Goal: Task Accomplishment & Management: Use online tool/utility

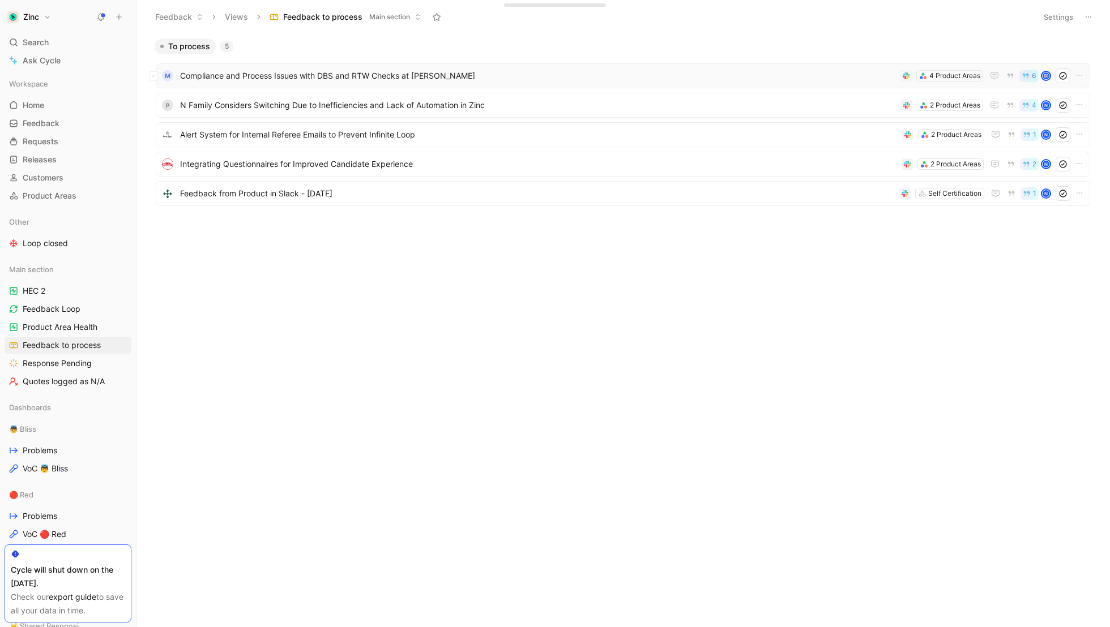
click at [322, 73] on span "Compliance and Process Issues with DBS and RTW Checks at [PERSON_NAME]" at bounding box center [538, 76] width 716 height 14
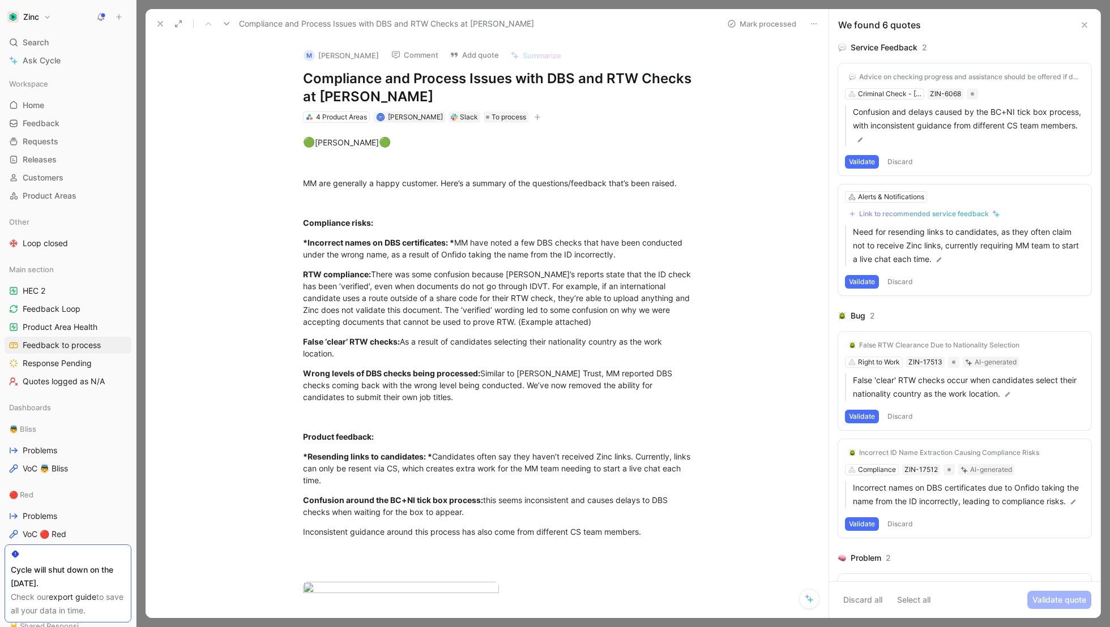
click at [882, 75] on div "Advice on checking progress and assistance should be offered if delays continue" at bounding box center [969, 76] width 221 height 9
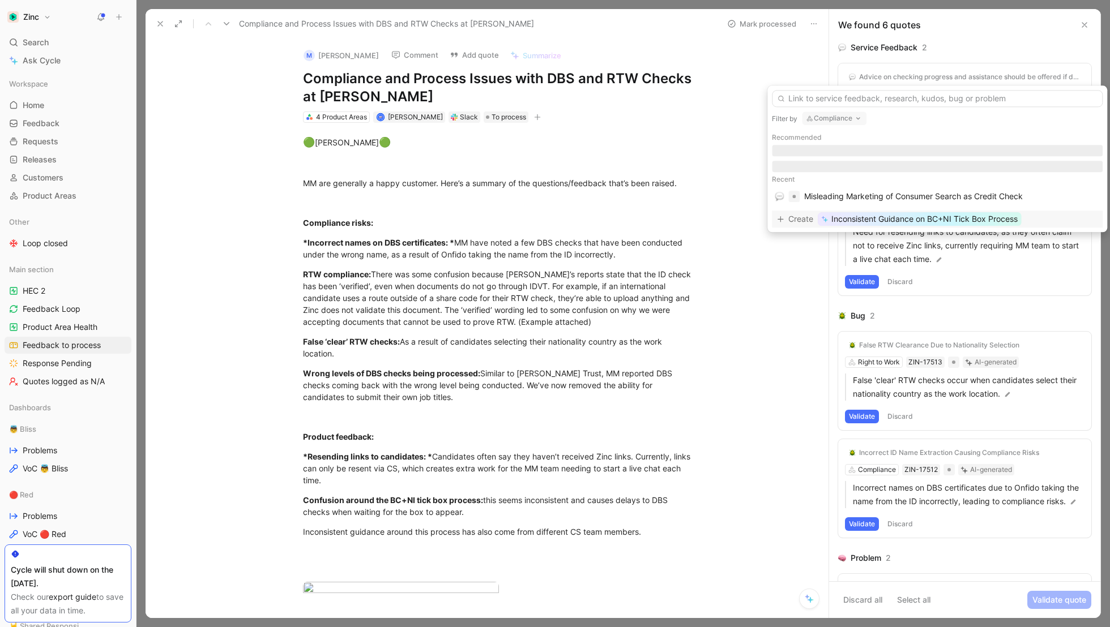
click at [828, 121] on button "Compliance" at bounding box center [834, 119] width 65 height 14
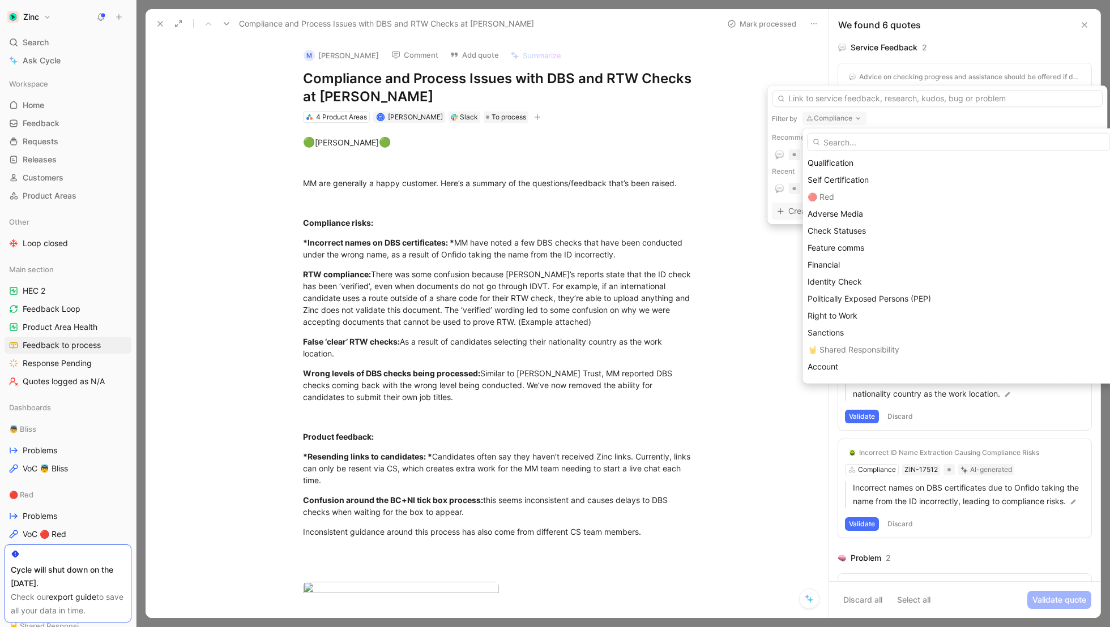
scroll to position [189, 0]
click at [832, 256] on div "Identity Check" at bounding box center [958, 264] width 312 height 17
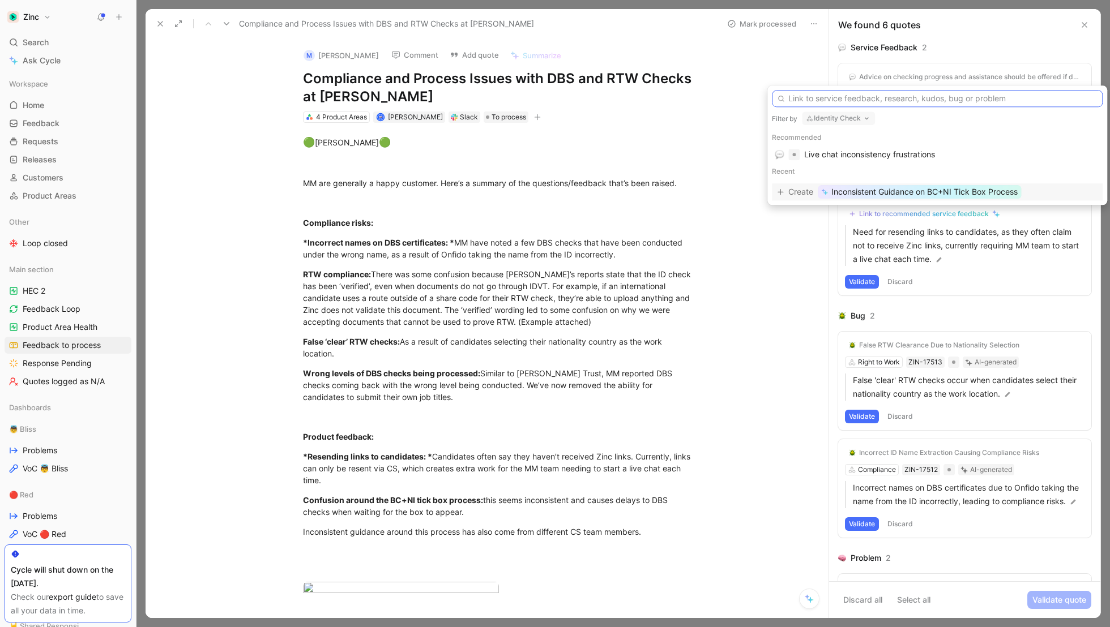
click at [808, 101] on input "text" at bounding box center [937, 98] width 331 height 17
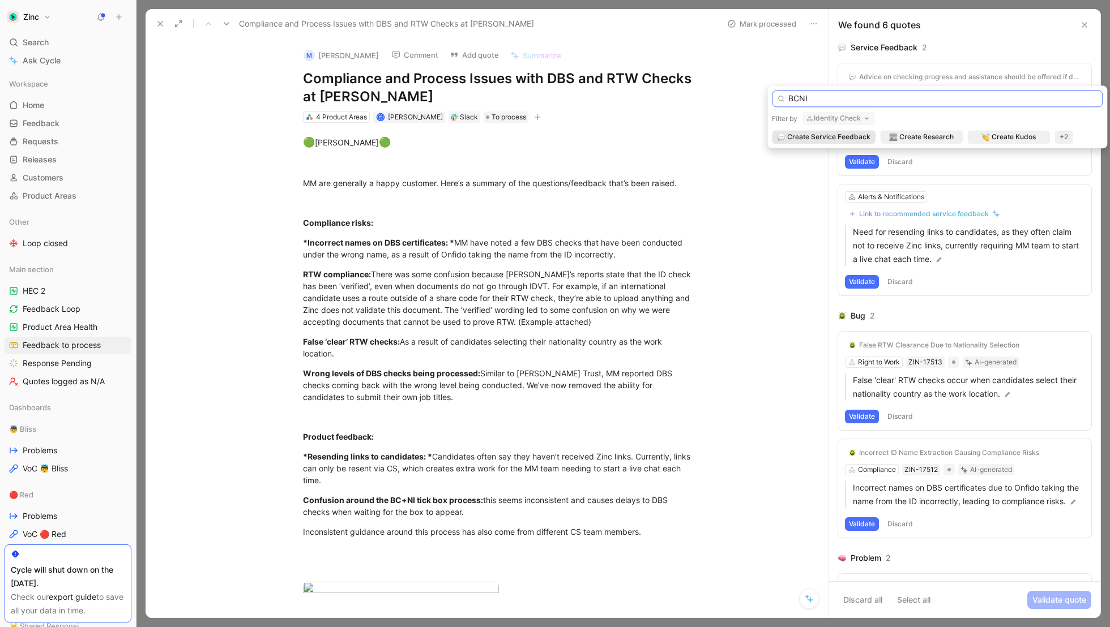
type input "BCNI"
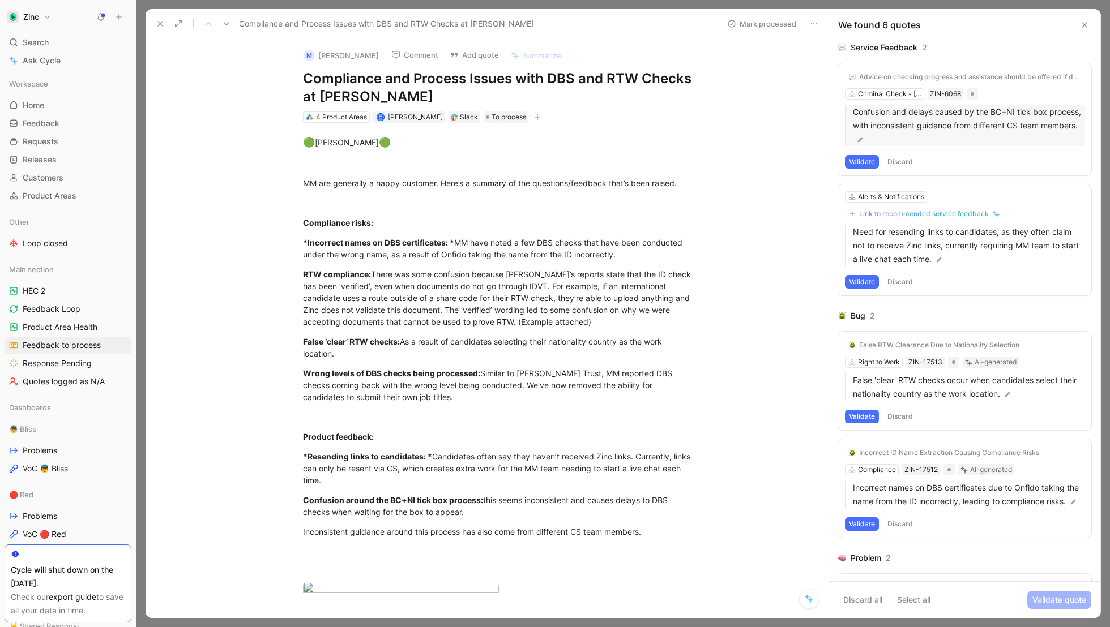
click at [919, 130] on p "Confusion and delays caused by the BC+NI tick box process, with inconsistent gu…" at bounding box center [969, 125] width 232 height 41
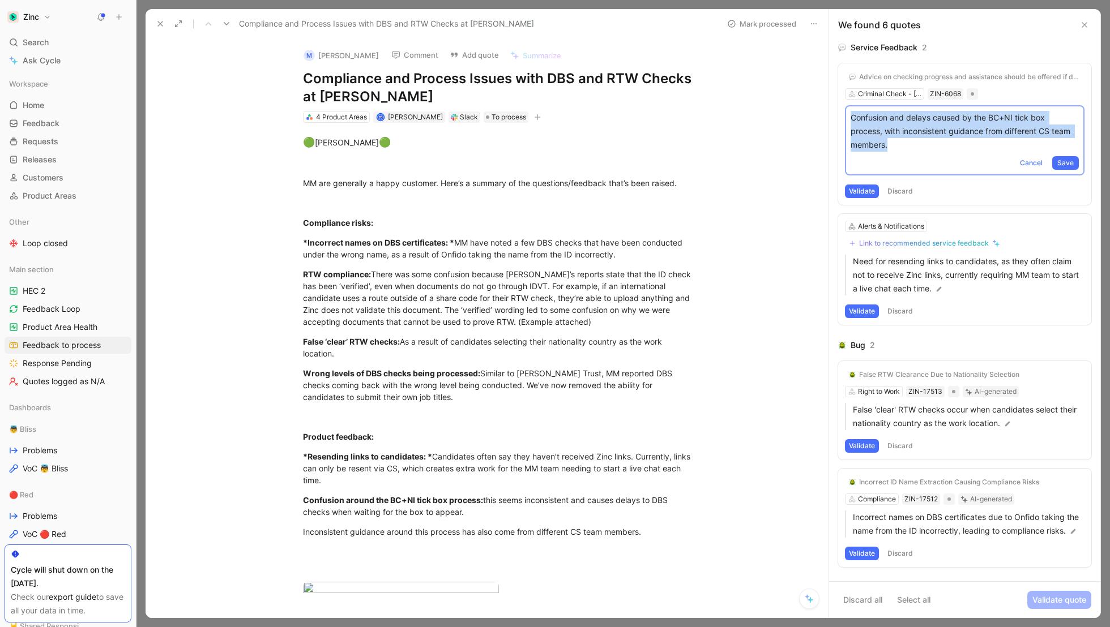
drag, startPoint x: 928, startPoint y: 153, endPoint x: 839, endPoint y: 117, distance: 96.0
click at [839, 117] on div "Advice on checking progress and assistance should be offered if delays continue…" at bounding box center [964, 134] width 253 height 142
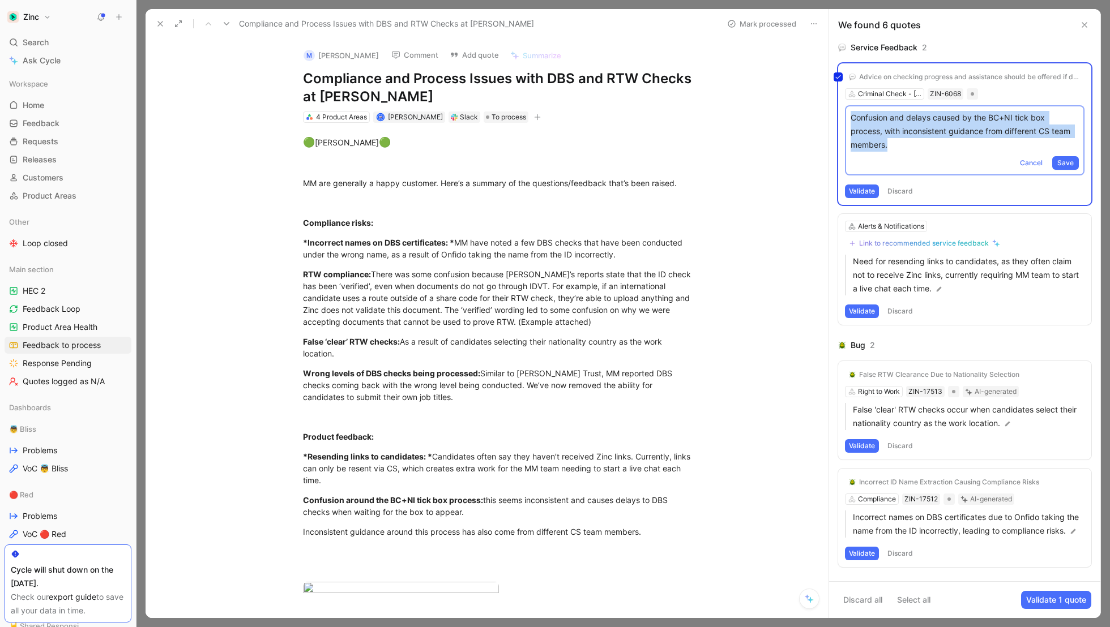
copy p "Confusion and delays caused by the BC+NI tick box process, with inconsistent gu…"
click at [1020, 158] on div "Advice on checking progress and assistance should be offered if delays continue…" at bounding box center [964, 134] width 253 height 142
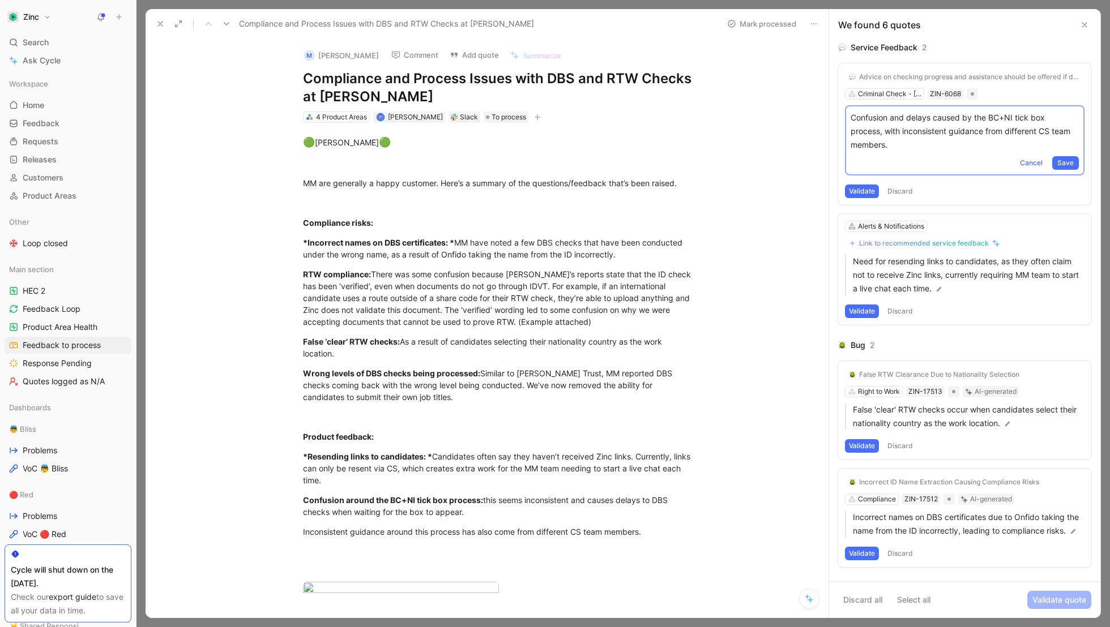
click at [892, 189] on button "Discard" at bounding box center [899, 192] width 33 height 14
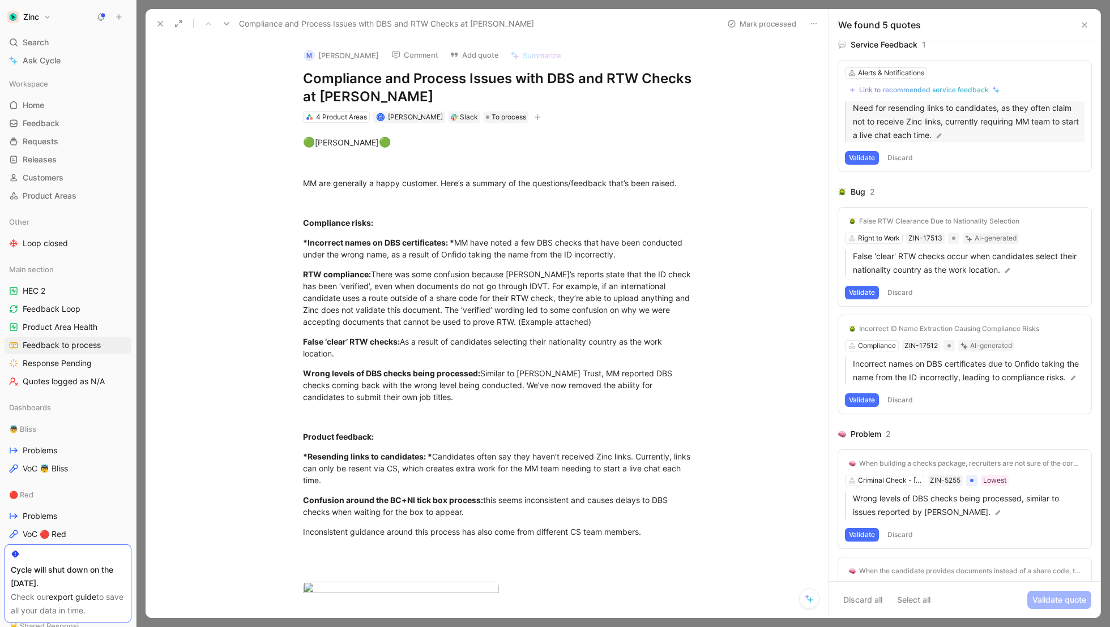
scroll to position [0, 0]
click at [917, 119] on p "Need for resending links to candidates, as they often claim not to receive Zinc…" at bounding box center [969, 124] width 232 height 41
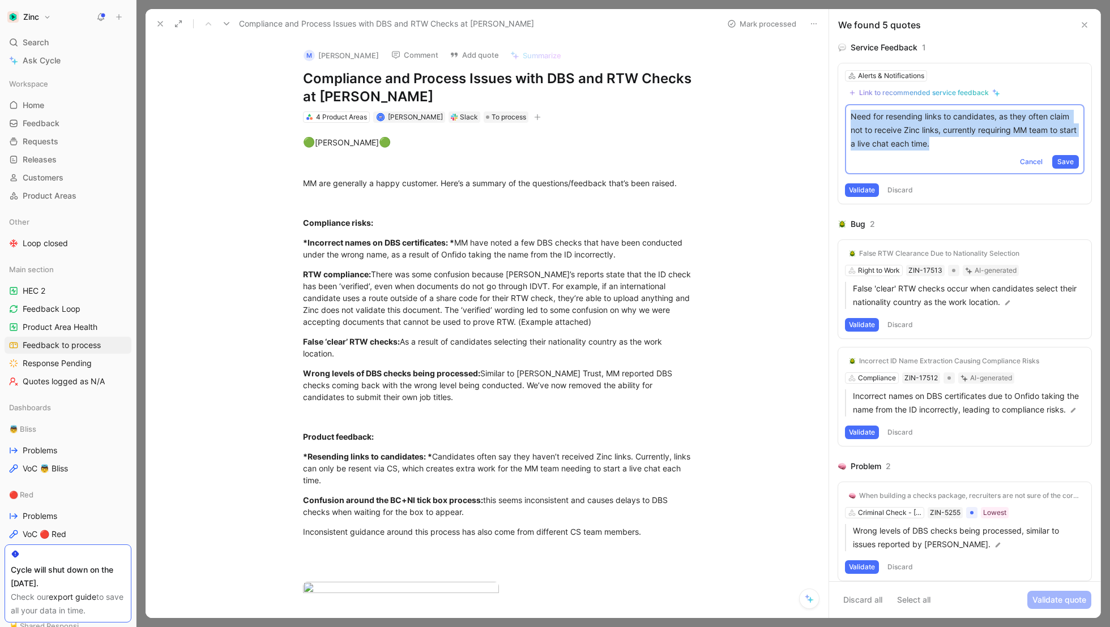
drag, startPoint x: 990, startPoint y: 144, endPoint x: 804, endPoint y: 110, distance: 188.9
click at [804, 110] on div "Compliance and Process Issues with DBS and RTW Checks at [PERSON_NAME] Mark pro…" at bounding box center [622, 313] width 955 height 609
copy p "Need for resending links to candidates, as they often claim not to receive Zinc…"
click at [1029, 166] on span "Cancel" at bounding box center [1031, 161] width 23 height 11
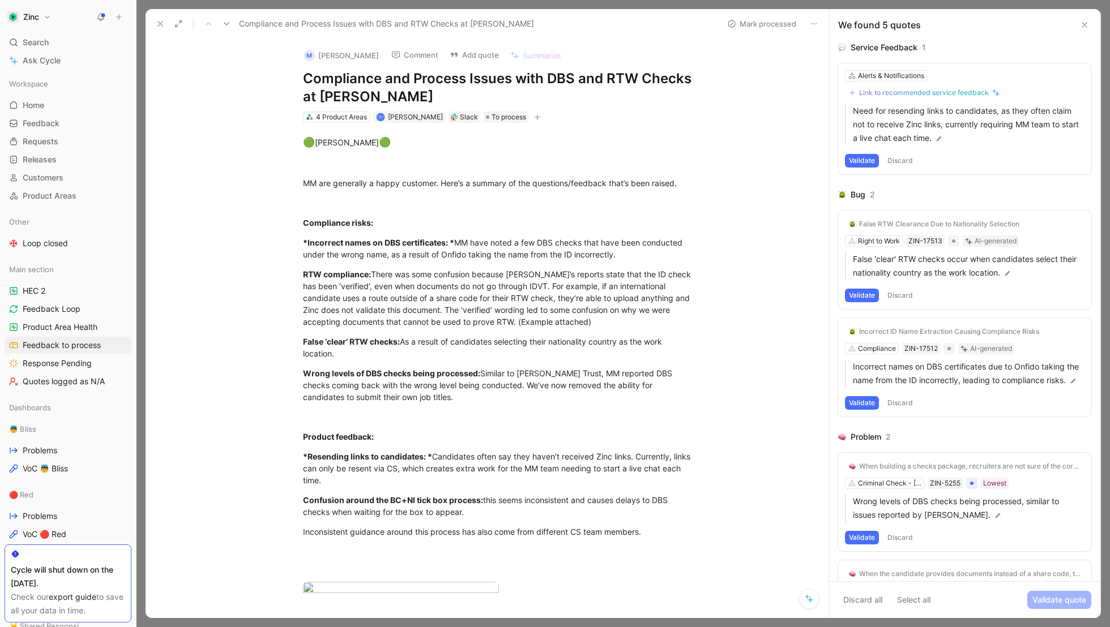
click at [902, 162] on button "Discard" at bounding box center [899, 161] width 33 height 14
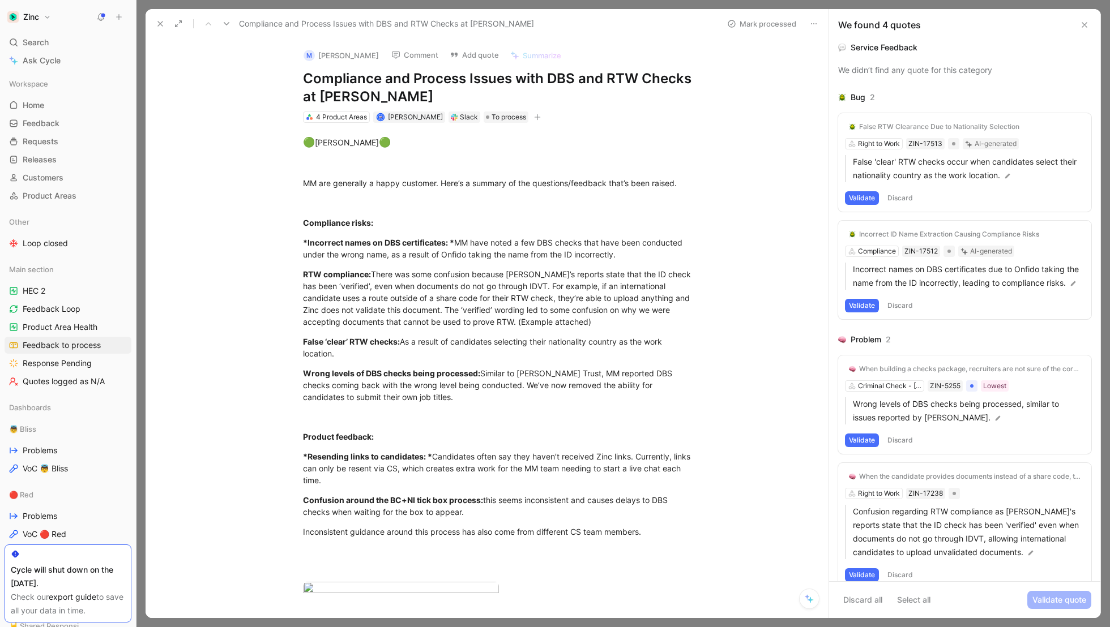
click at [447, 52] on button "Add quote" at bounding box center [473, 55] width 59 height 16
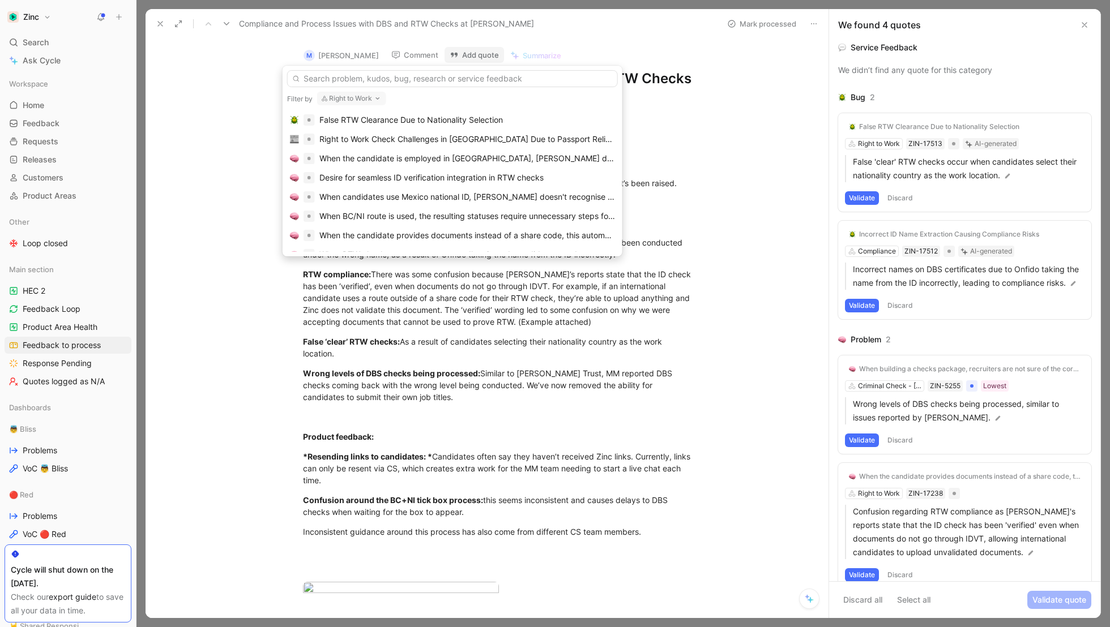
click at [359, 98] on button "Right to Work" at bounding box center [351, 99] width 69 height 14
type input "alerts"
click at [376, 139] on span "& Notifications" at bounding box center [371, 144] width 54 height 10
click at [372, 75] on input "text" at bounding box center [452, 78] width 331 height 17
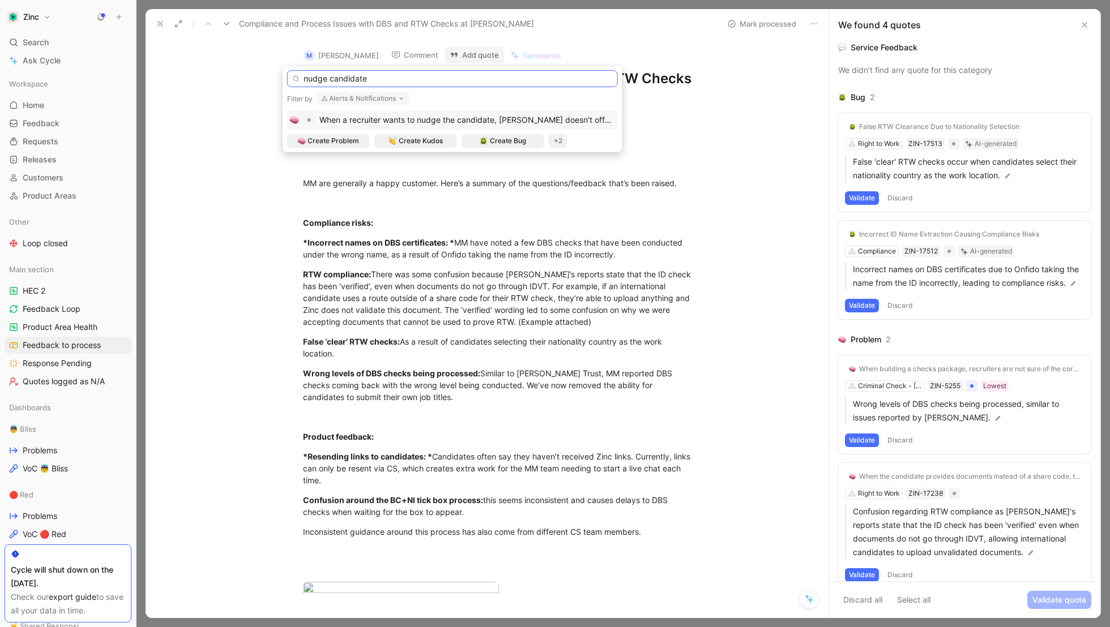
type input "nudge candidate"
click at [403, 118] on span "When a recruiter wants to nudge the candidate, [PERSON_NAME] doesn't offer What…" at bounding box center [505, 120] width 373 height 10
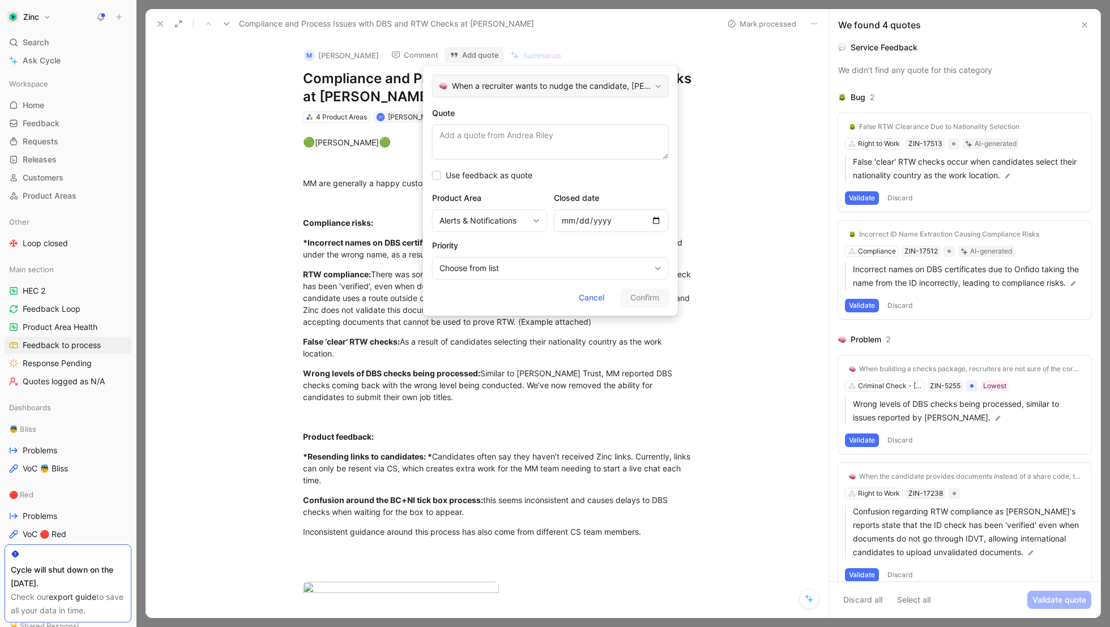
click at [601, 81] on span "When a recruiter wants to nudge the candidate, [PERSON_NAME] doesn't offer What…" at bounding box center [551, 86] width 199 height 14
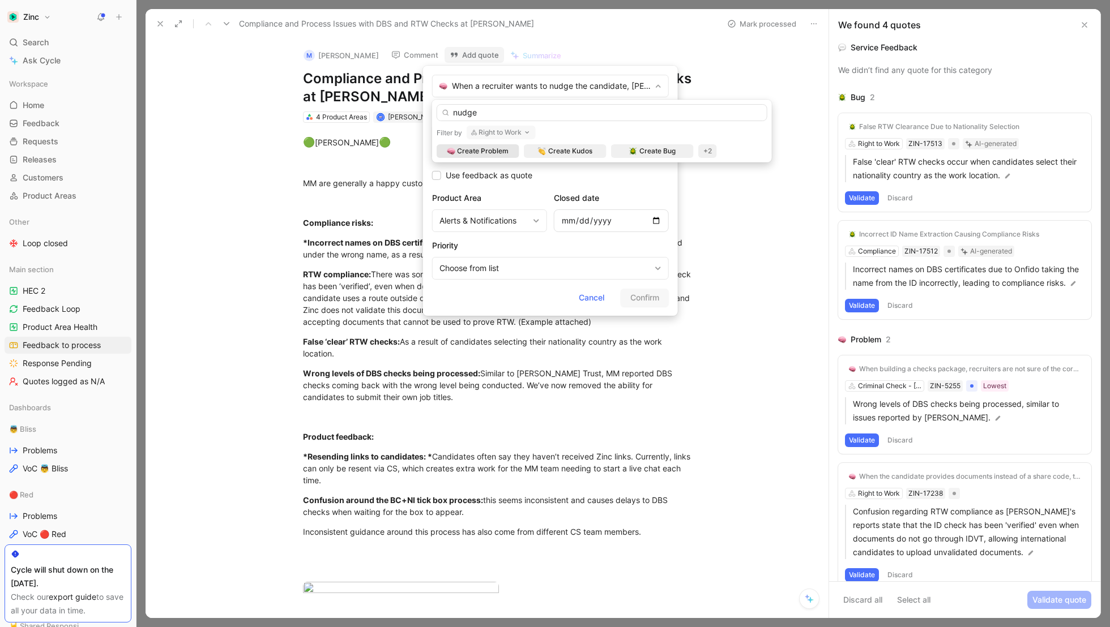
type input "nudge"
click at [482, 134] on button "Right to Work" at bounding box center [500, 133] width 69 height 14
type input "alerts"
click at [517, 174] on span "& Notifications" at bounding box center [520, 178] width 54 height 10
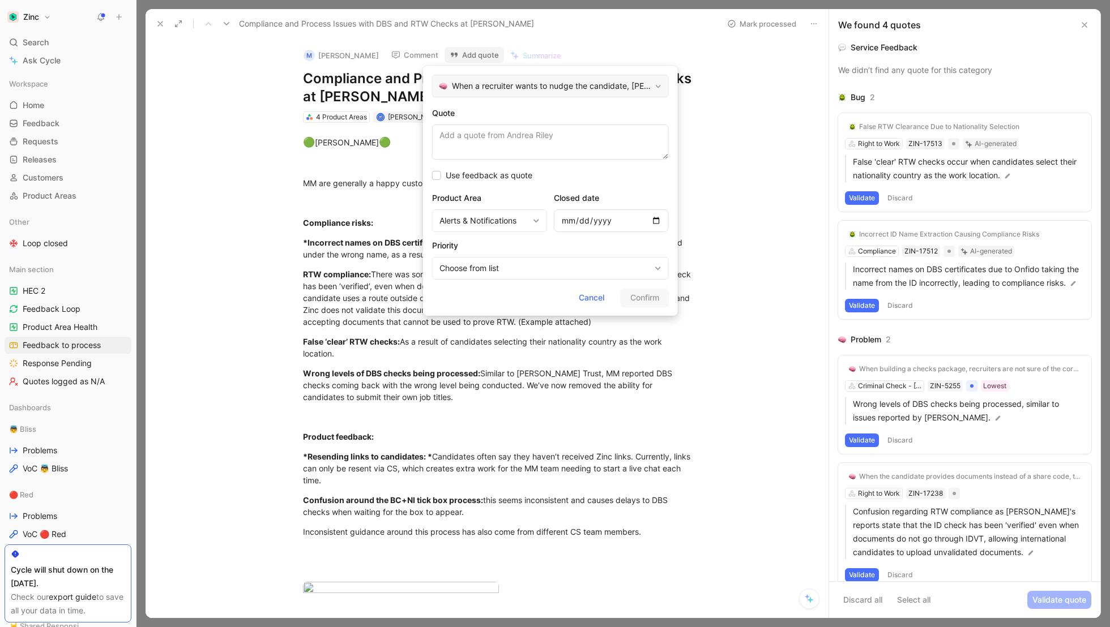
click at [453, 80] on span "When a recruiter wants to nudge the candidate, [PERSON_NAME] doesn't offer What…" at bounding box center [551, 86] width 199 height 14
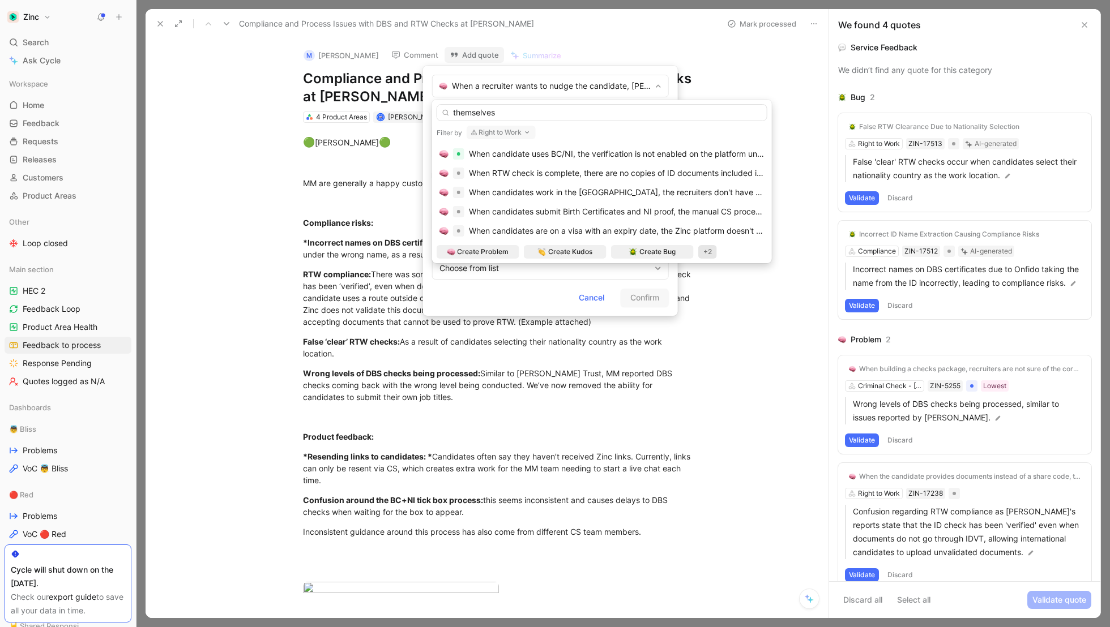
type input "themselves"
click at [506, 128] on button "Right to Work" at bounding box center [500, 133] width 69 height 14
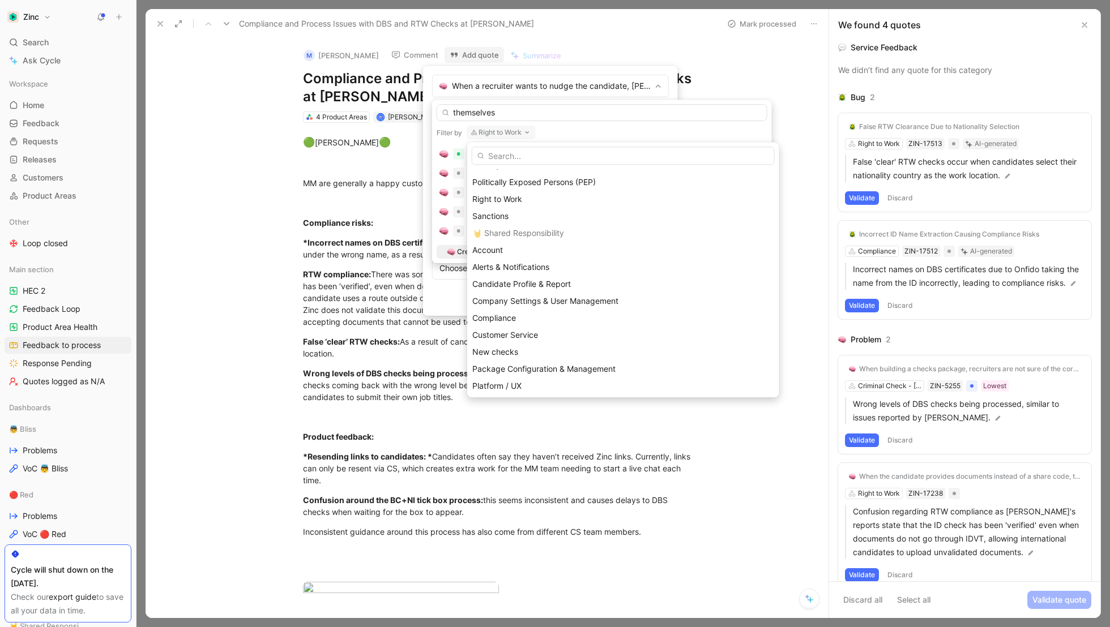
scroll to position [302, 0]
click at [498, 267] on span "Alerts & Notifications" at bounding box center [510, 267] width 77 height 10
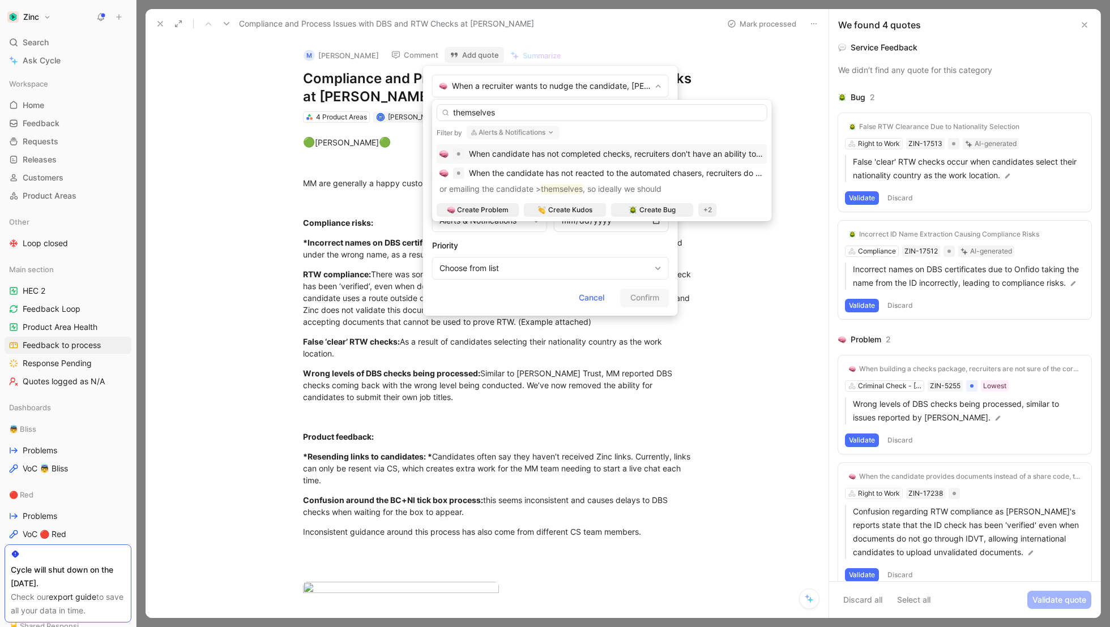
click at [531, 154] on span "When candidate has not completed checks, recruiters don't have an ability to se…" at bounding box center [643, 154] width 349 height 10
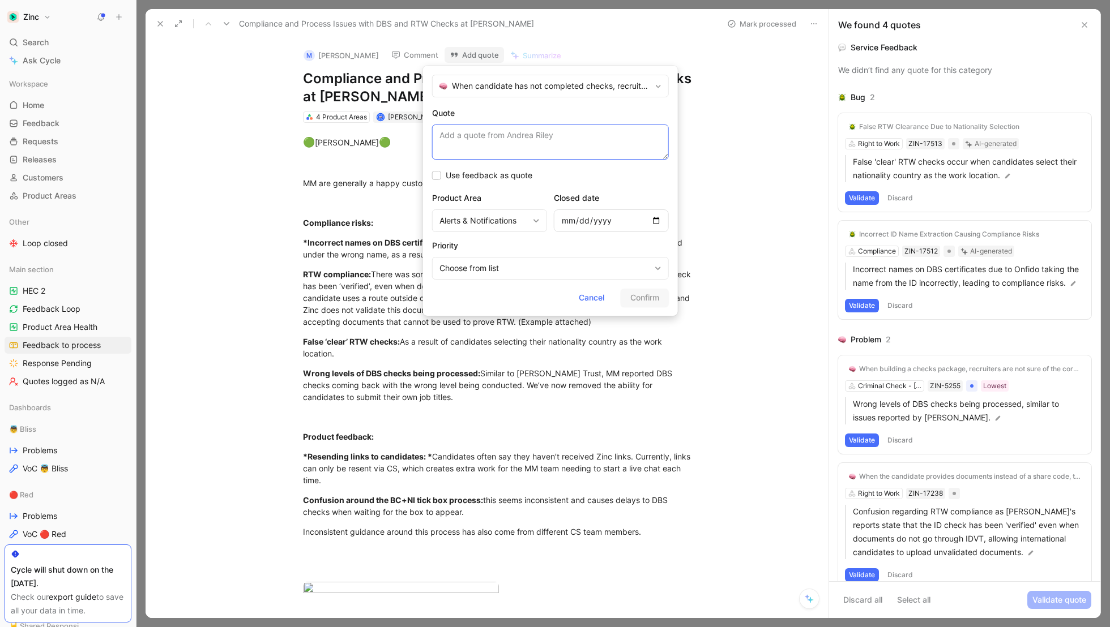
click at [489, 138] on textarea "Quote" at bounding box center [550, 142] width 237 height 35
paste textarea "Need for resending links to candidates, as they often claim not to receive Zinc…"
type textarea "Need for resending links to candidates, as they often claim not to receive Zinc…"
click at [642, 297] on span "Confirm" at bounding box center [644, 298] width 29 height 14
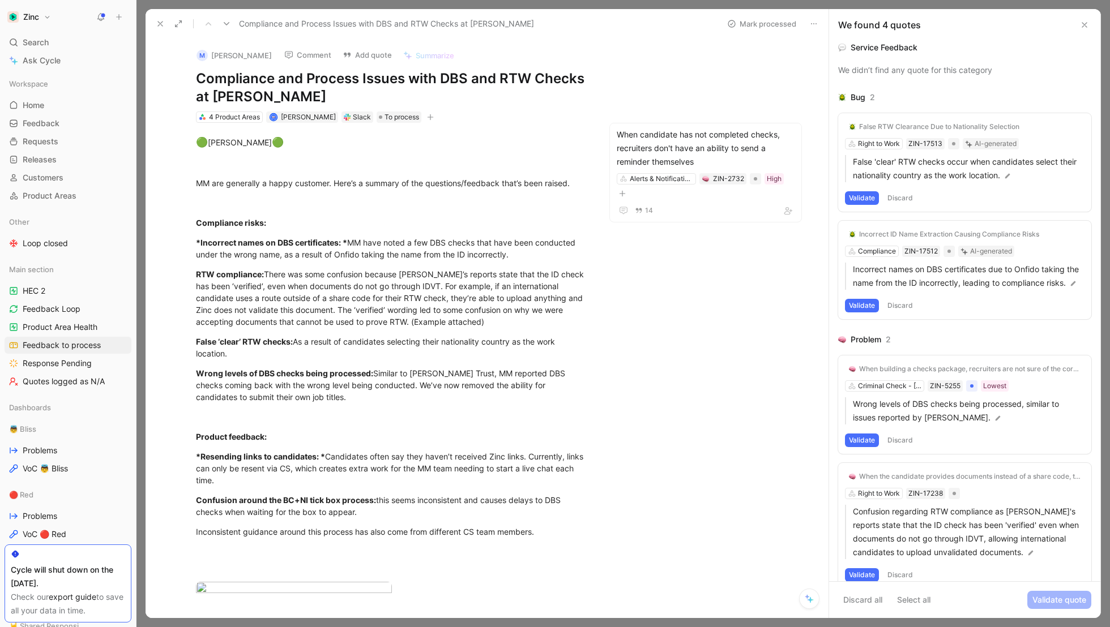
click at [863, 197] on button "Validate" at bounding box center [862, 198] width 34 height 14
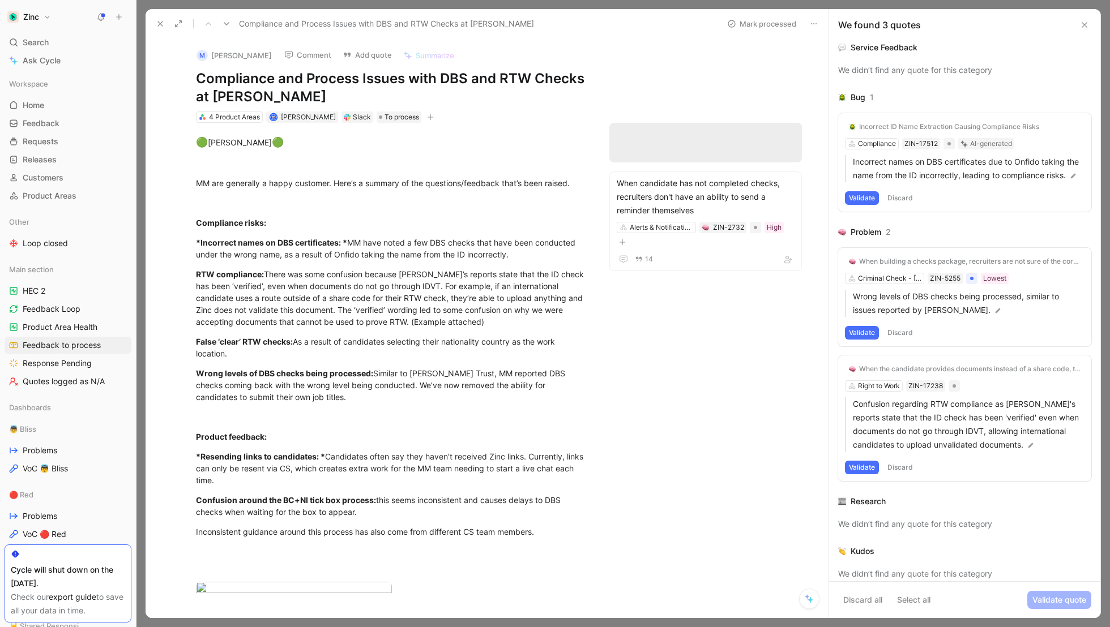
click at [859, 205] on button "Validate" at bounding box center [862, 198] width 34 height 14
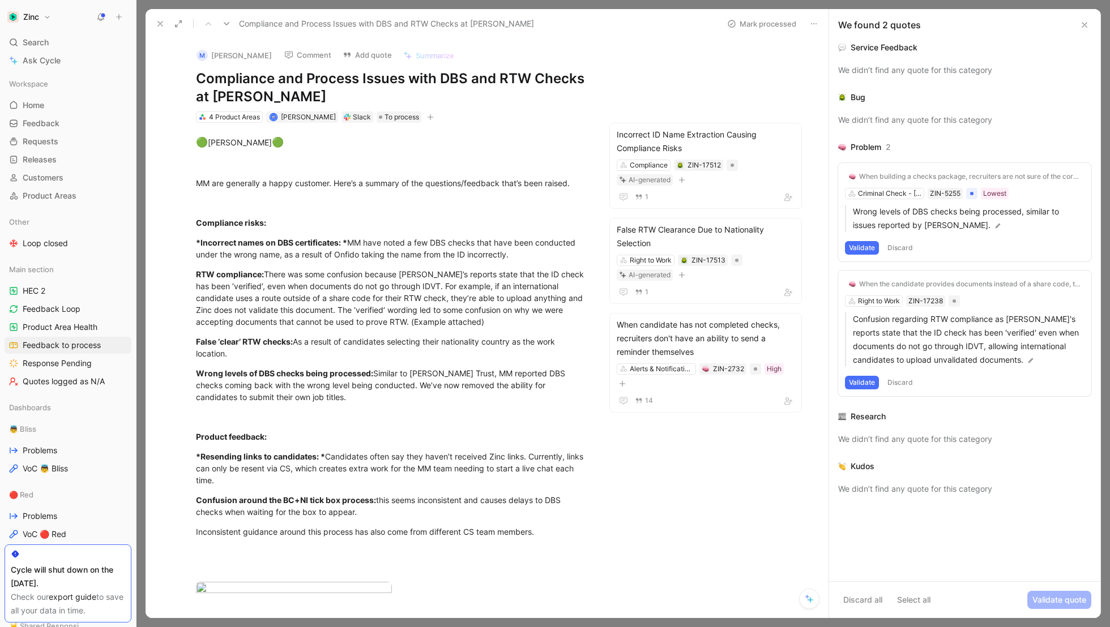
click at [904, 181] on div "When building a checks package, recruiters are not sure of the correct level of…" at bounding box center [969, 176] width 221 height 9
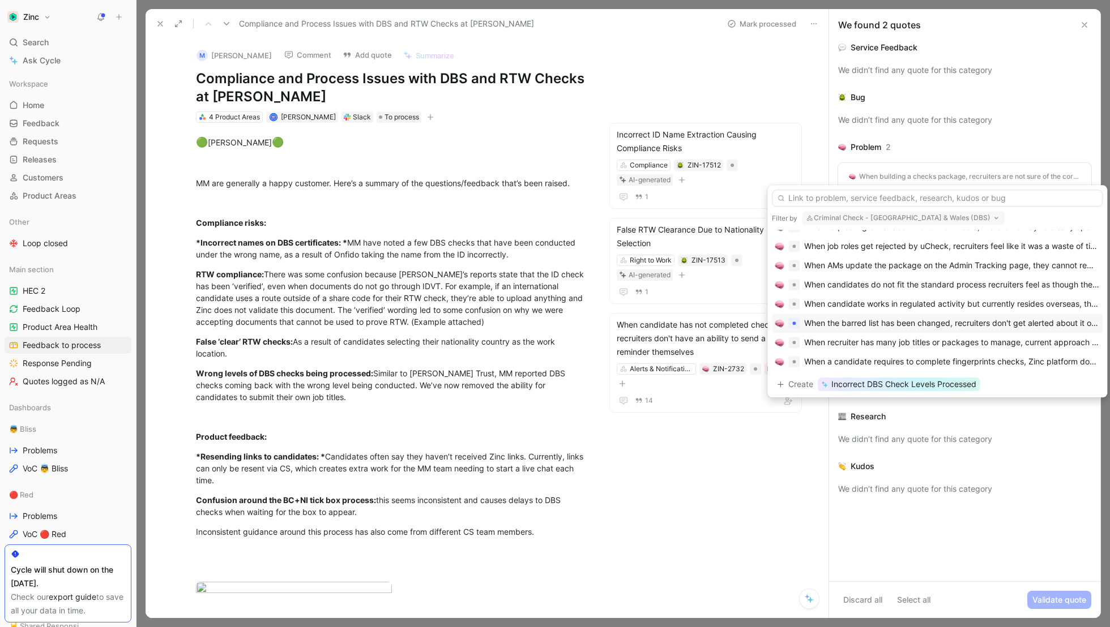
scroll to position [254, 0]
click at [850, 320] on div "When the barred list has been changed, recruiters don't get alerted about it or…" at bounding box center [951, 323] width 295 height 14
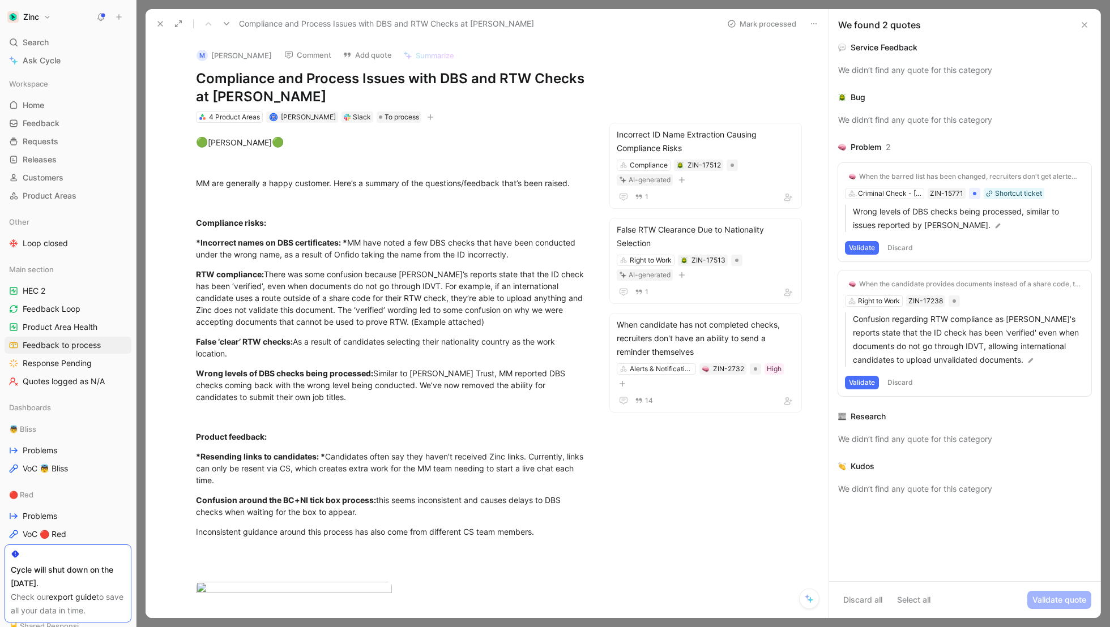
click at [861, 244] on button "Validate" at bounding box center [862, 248] width 34 height 14
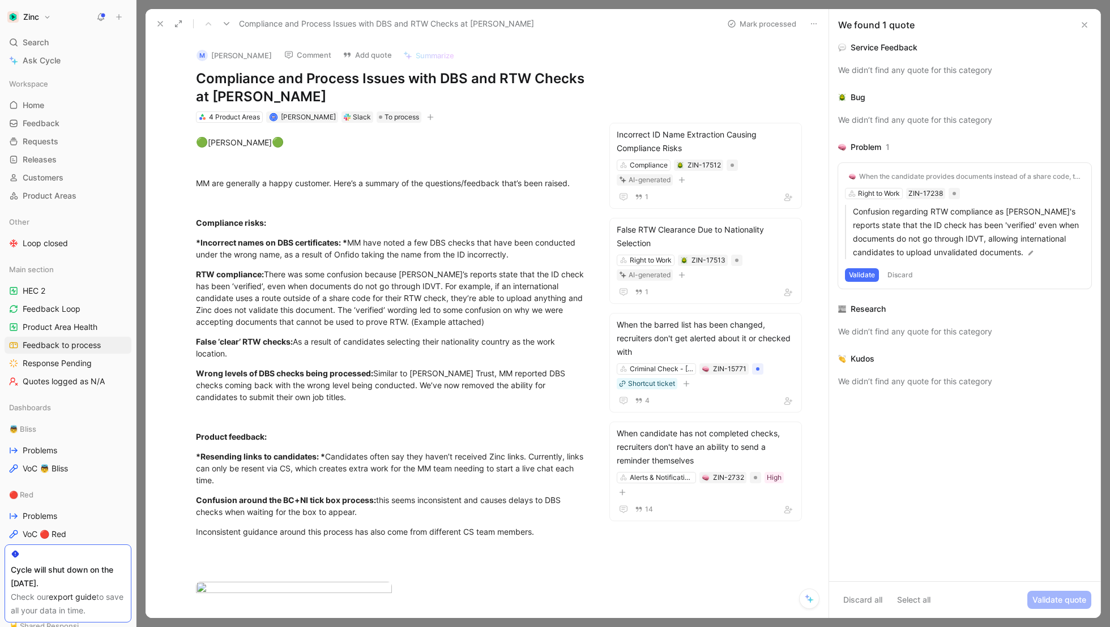
click at [861, 270] on button "Validate" at bounding box center [862, 275] width 34 height 14
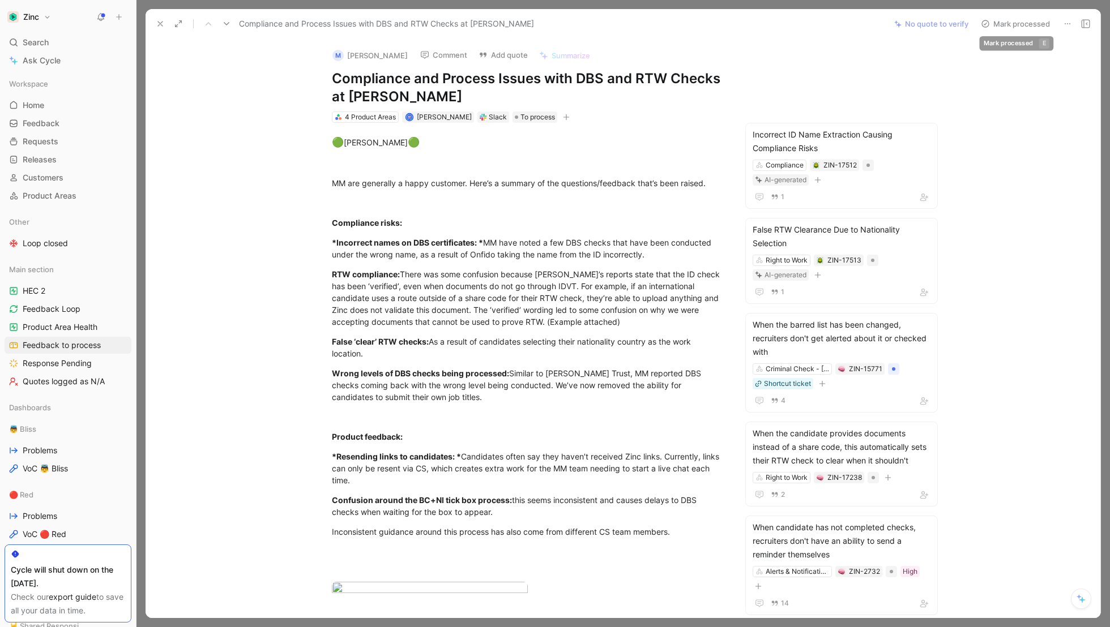
click at [1026, 25] on button "Mark processed" at bounding box center [1014, 24] width 79 height 16
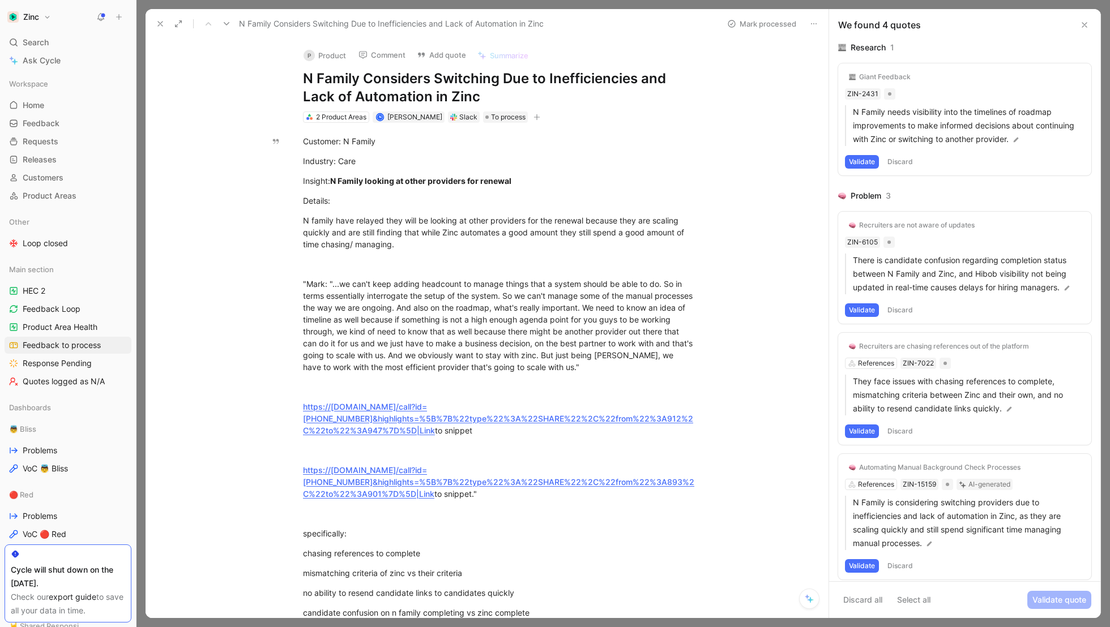
click at [312, 55] on button "P Product" at bounding box center [324, 55] width 53 height 17
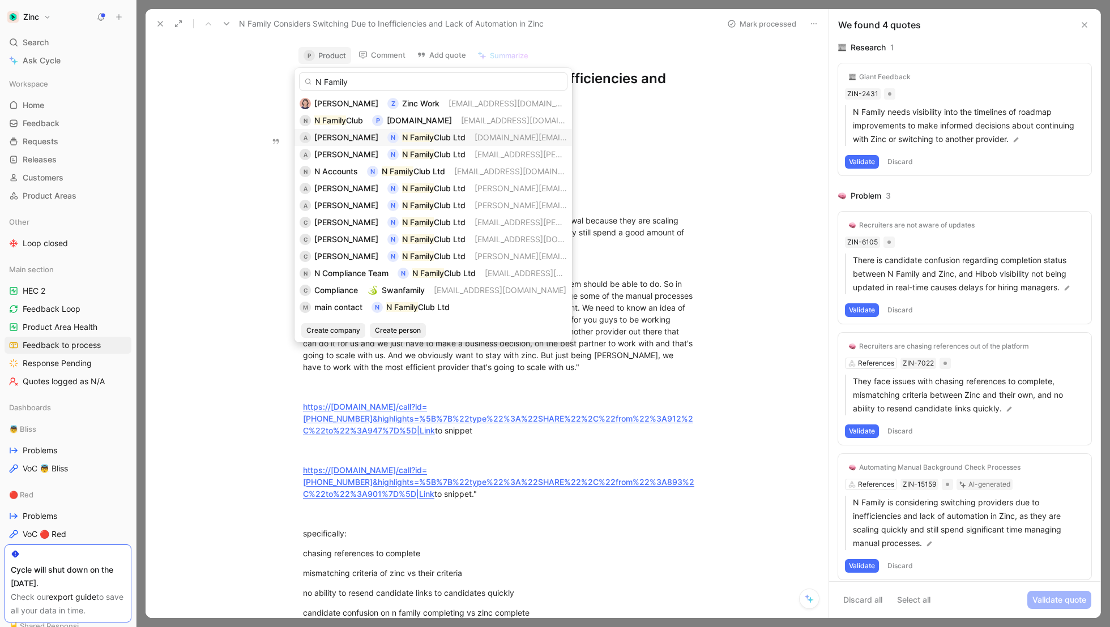
type input "N Family"
click at [435, 138] on span "Club Ltd" at bounding box center [450, 137] width 32 height 10
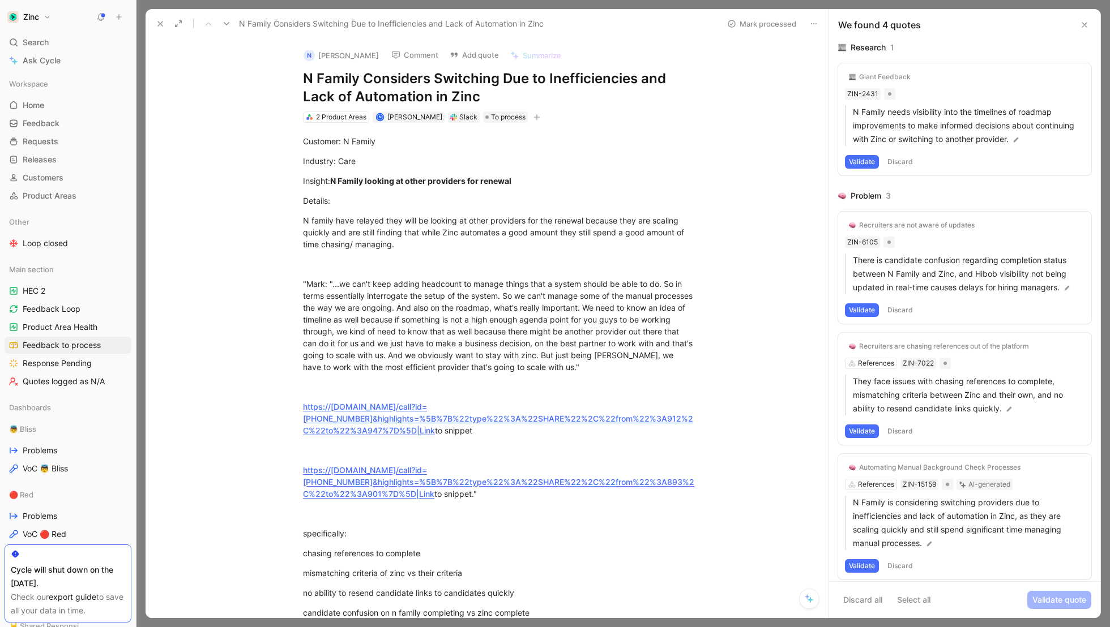
click at [901, 160] on button "Discard" at bounding box center [899, 162] width 33 height 14
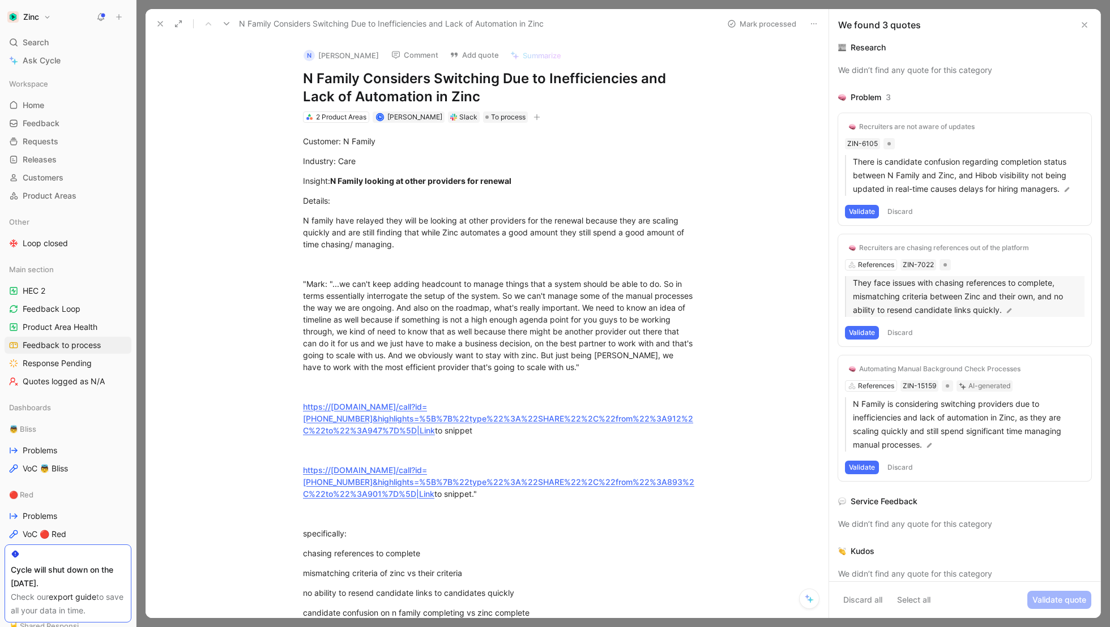
click at [1005, 307] on img at bounding box center [1009, 311] width 8 height 8
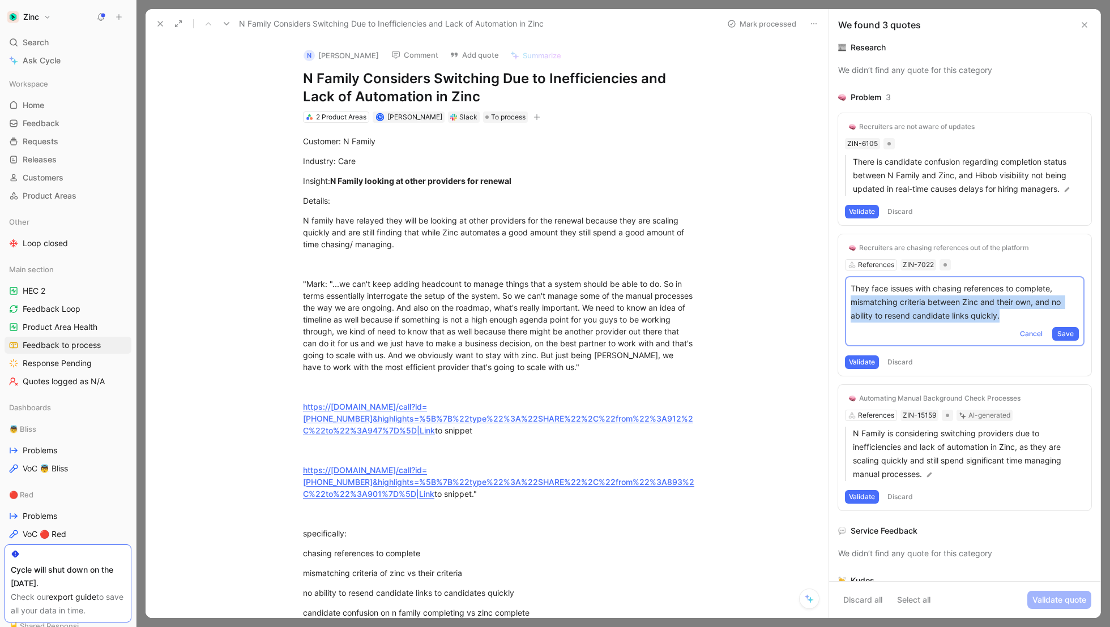
drag, startPoint x: 1007, startPoint y: 315, endPoint x: 838, endPoint y: 300, distance: 168.8
click at [838, 300] on div "Recruiters are chasing references out of the platform References ZIN-7022 They …" at bounding box center [964, 305] width 253 height 142
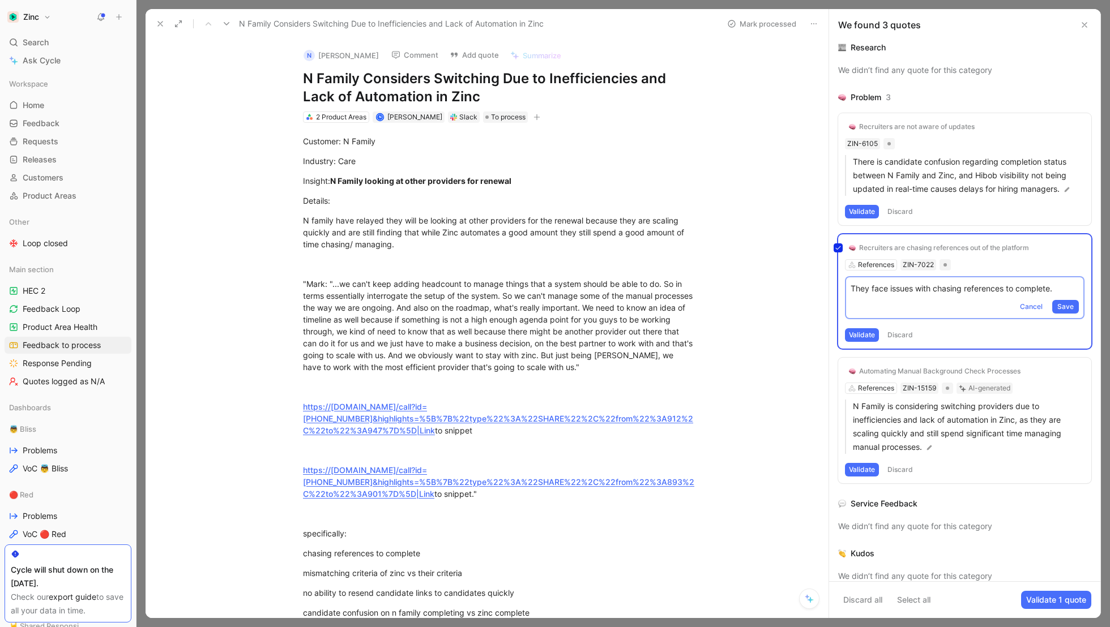
click at [1057, 304] on div "Recruiters are chasing references out of the platform References ZIN-7022 They …" at bounding box center [964, 291] width 253 height 114
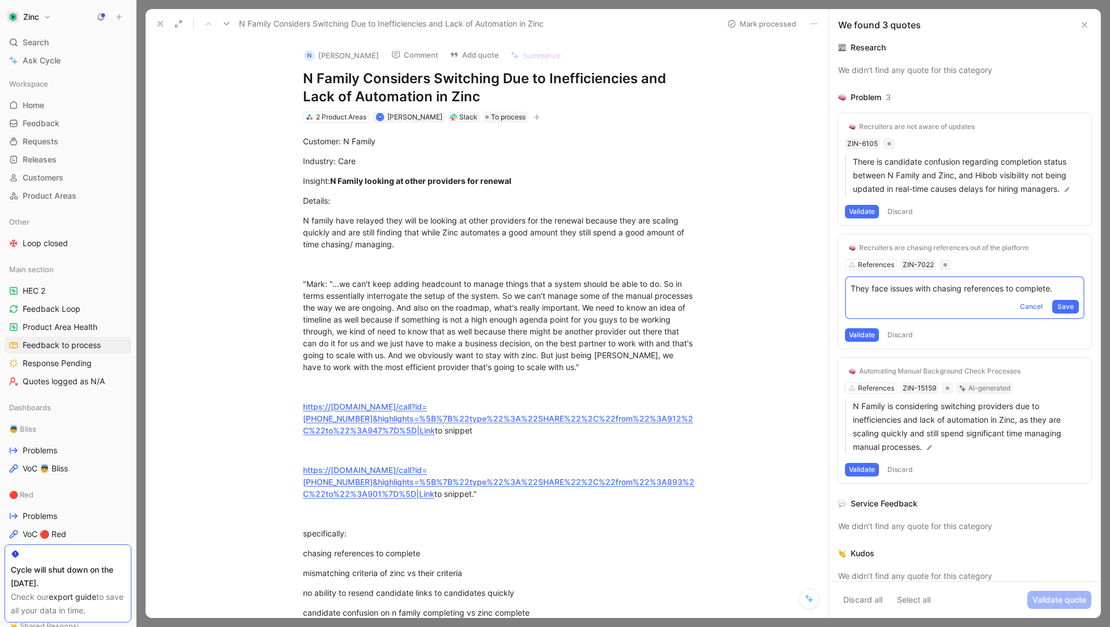
click at [863, 333] on button "Validate" at bounding box center [862, 335] width 34 height 14
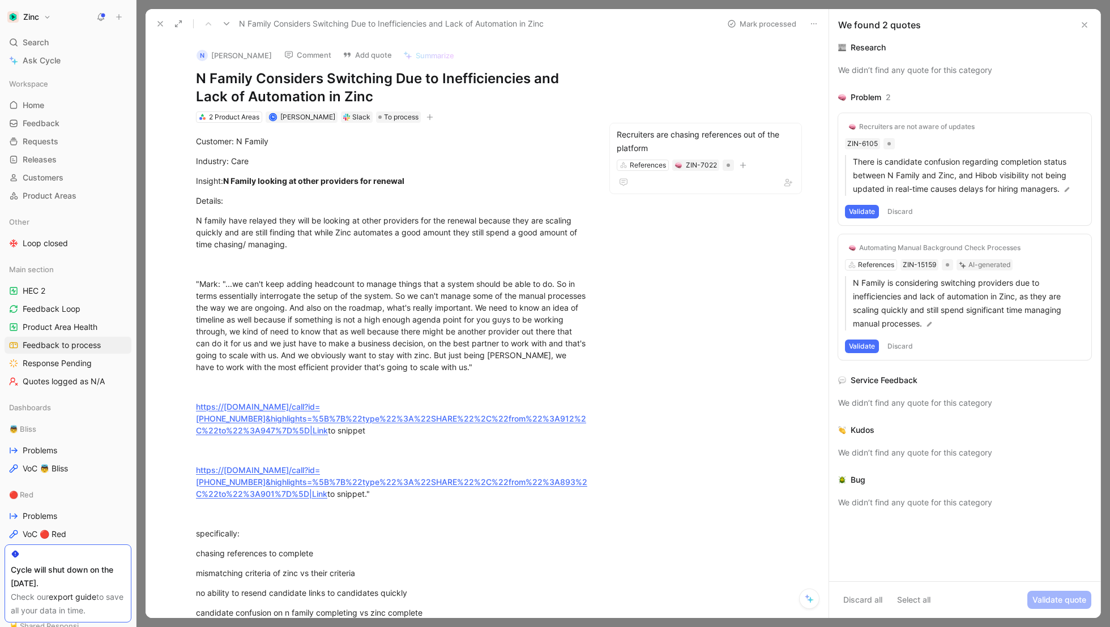
click at [902, 344] on button "Discard" at bounding box center [899, 347] width 33 height 14
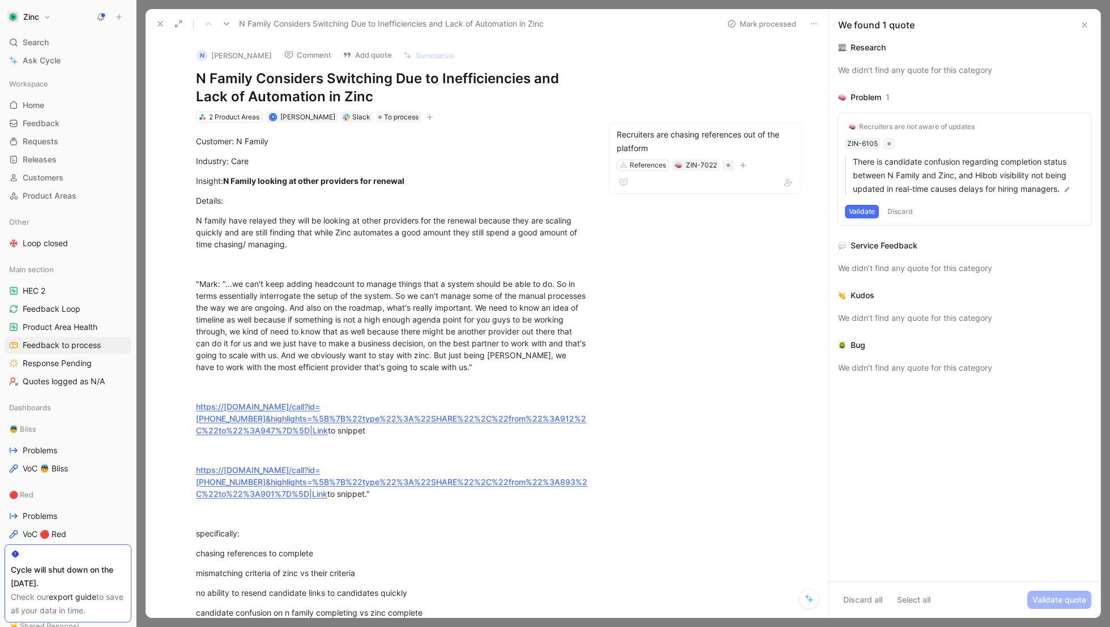
click at [904, 215] on button "Discard" at bounding box center [899, 212] width 33 height 14
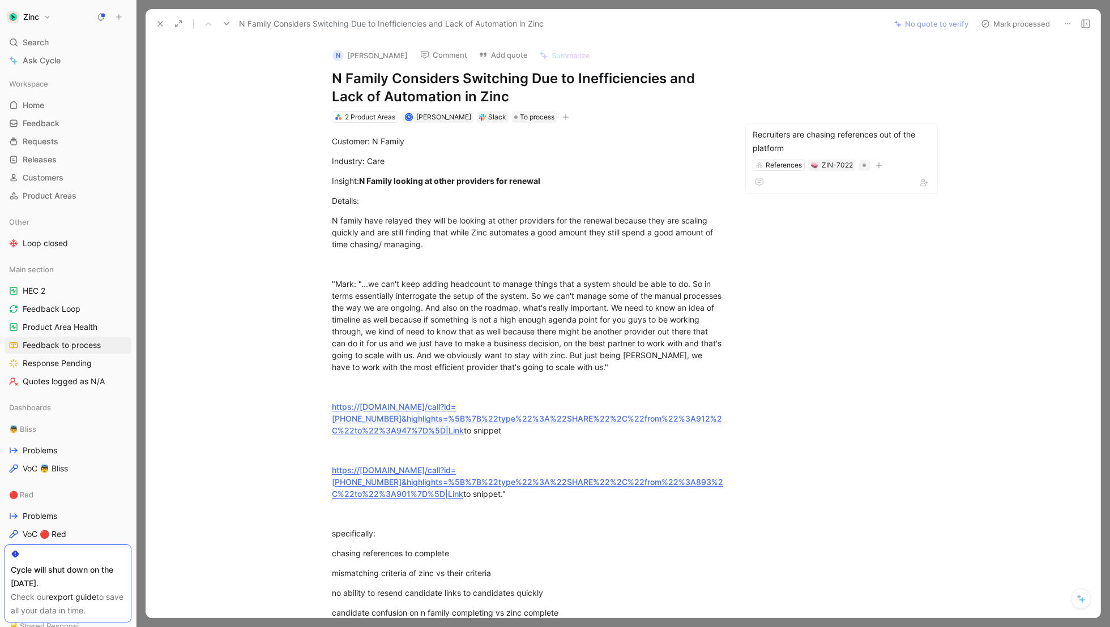
click at [1027, 25] on button "Mark processed" at bounding box center [1014, 24] width 79 height 16
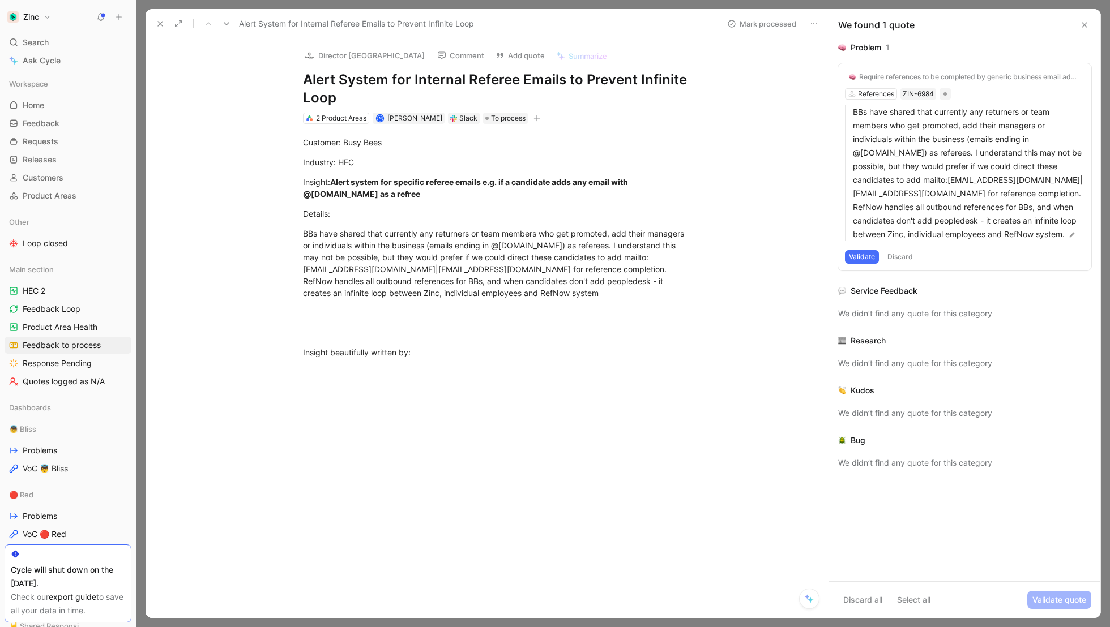
click at [972, 72] on div "Require references to be completed by generic business email addresses" at bounding box center [969, 76] width 221 height 9
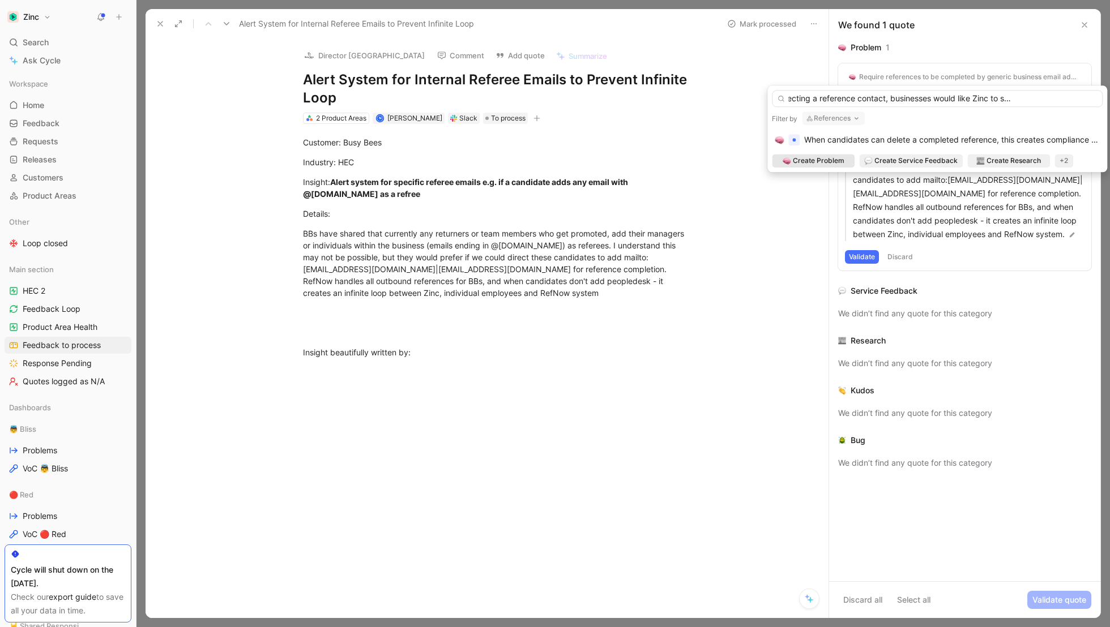
scroll to position [0, 87]
click at [1075, 98] on input "When candidate is selecting a reference contact, businesses would like Zinc to …" at bounding box center [937, 98] width 331 height 17
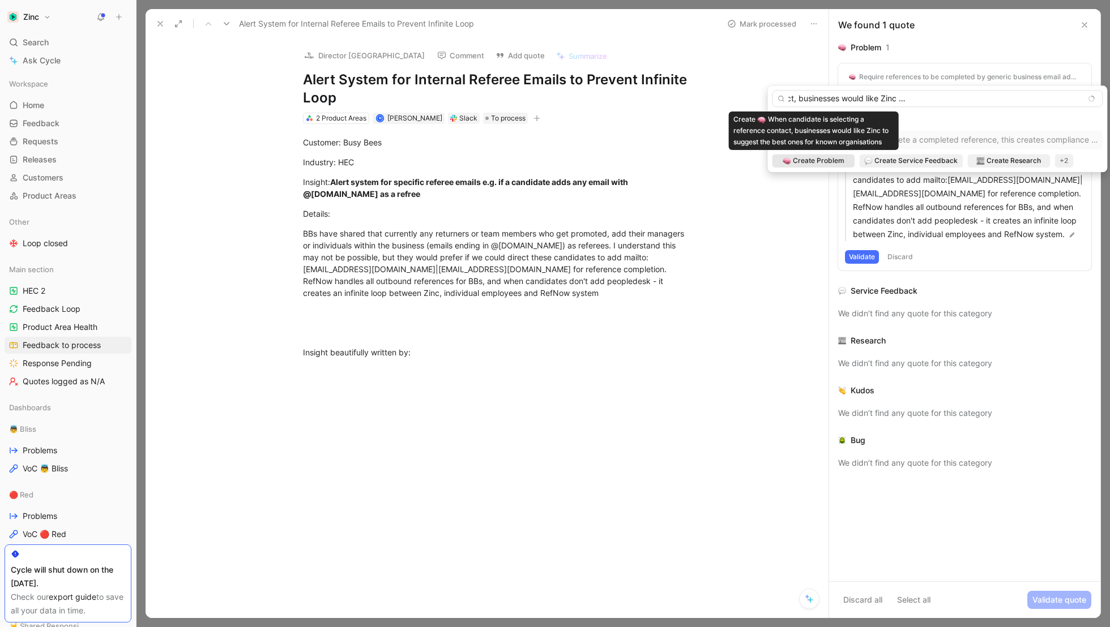
type input "When candidate is selecting a reference contact, businesses would like Zinc to …"
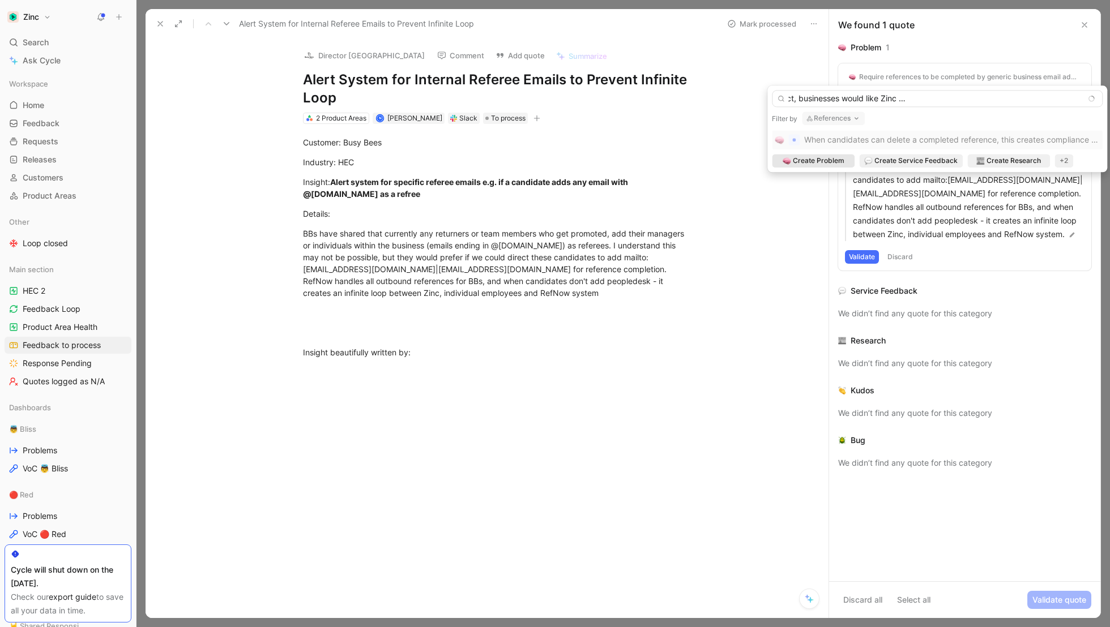
scroll to position [0, 0]
click at [807, 161] on span "Create Problem" at bounding box center [819, 160] width 52 height 11
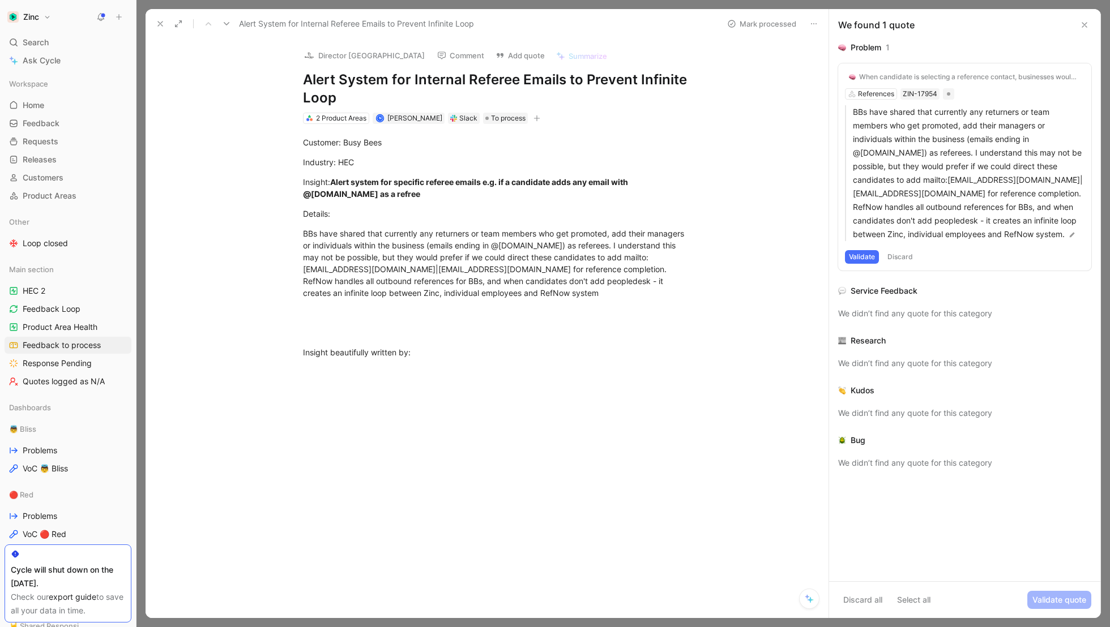
click at [871, 264] on button "Validate" at bounding box center [862, 257] width 34 height 14
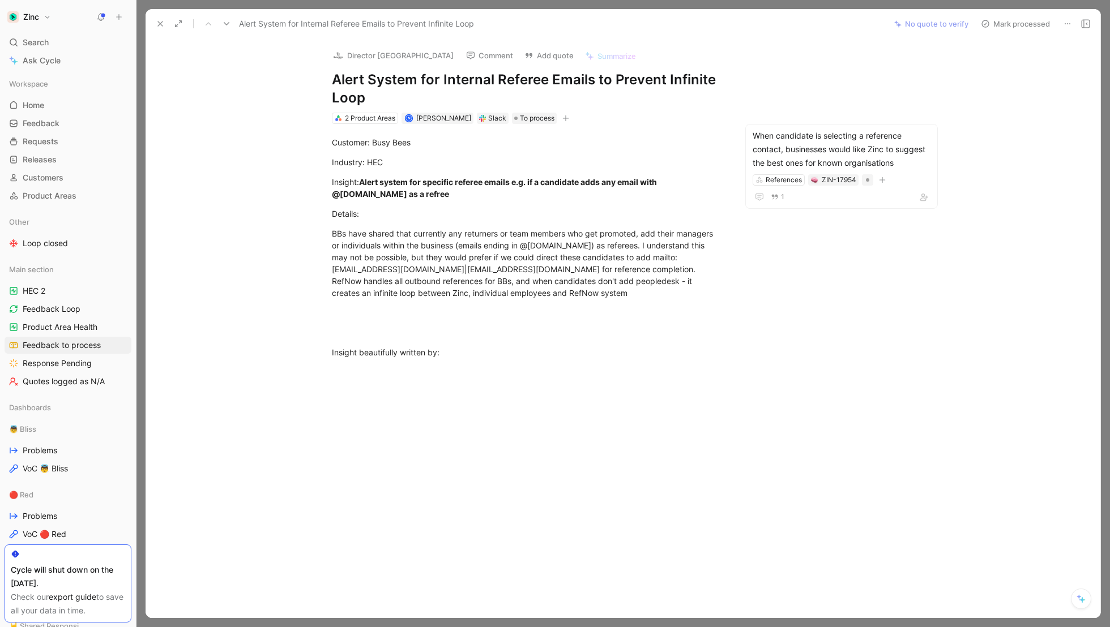
click at [1003, 23] on button "Mark processed" at bounding box center [1014, 24] width 79 height 16
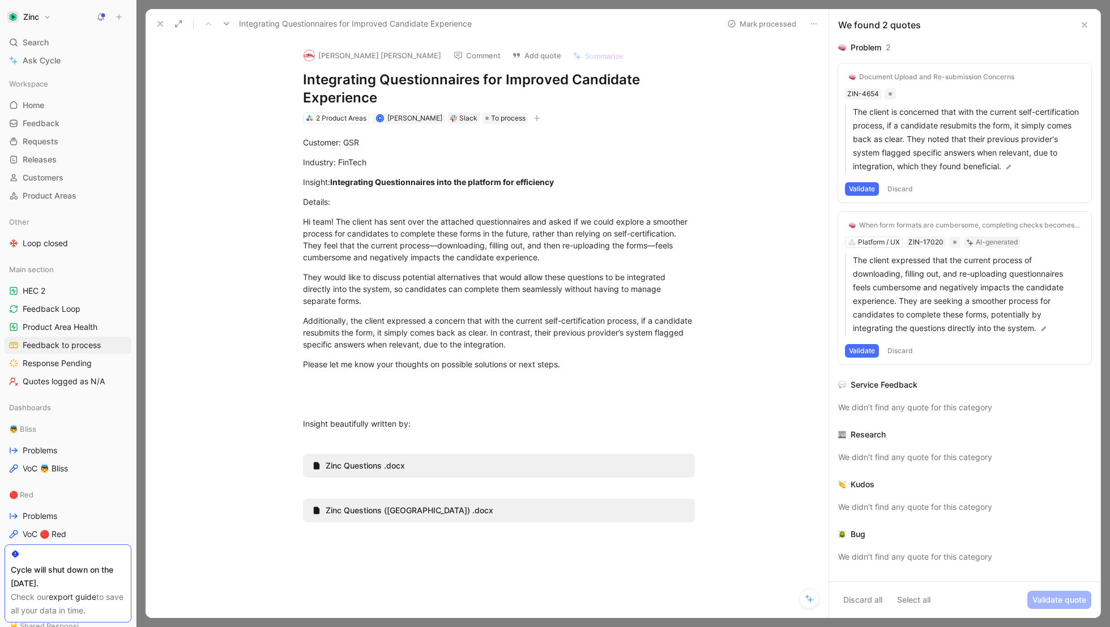
click at [919, 75] on div "Document Upload and Re-submission Concerns" at bounding box center [936, 76] width 155 height 9
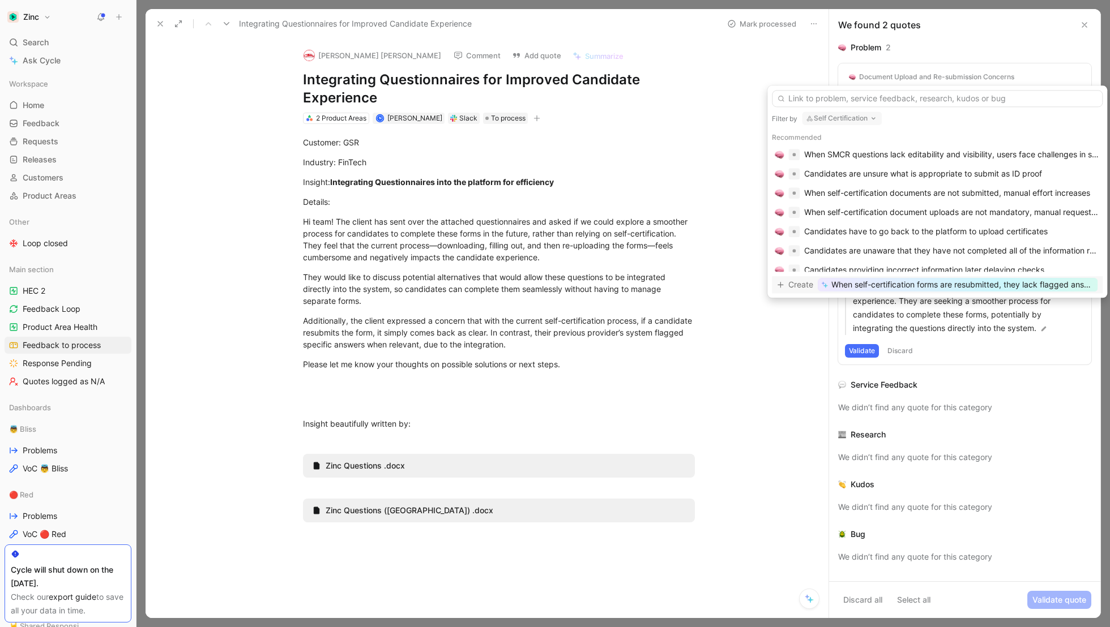
click at [835, 118] on button "Self Certification" at bounding box center [842, 119] width 80 height 14
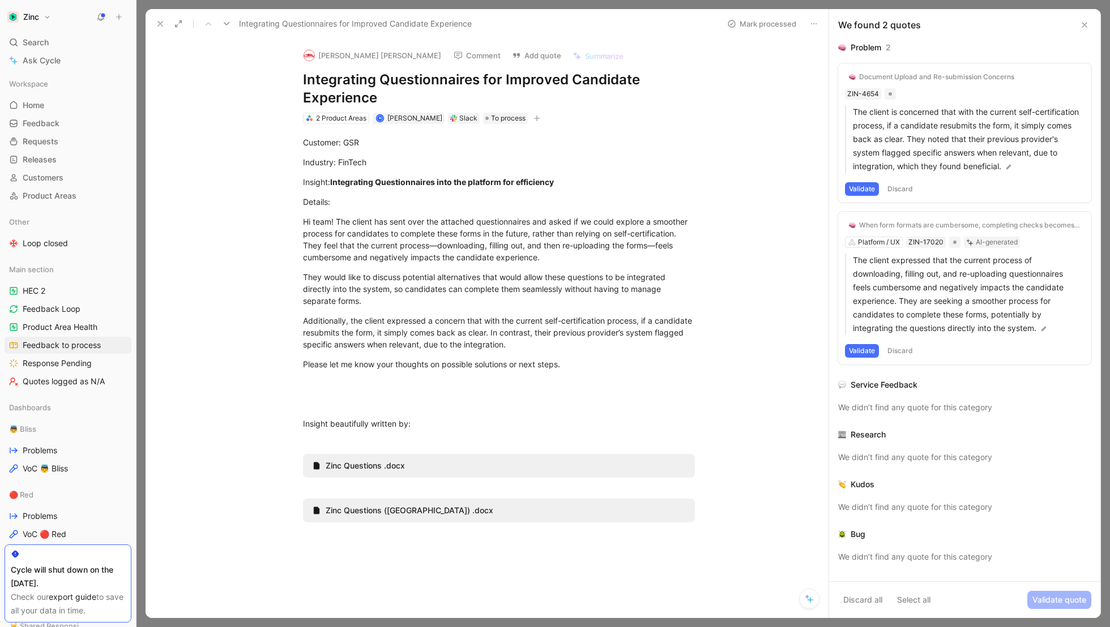
click at [863, 189] on button "Validate" at bounding box center [862, 189] width 34 height 14
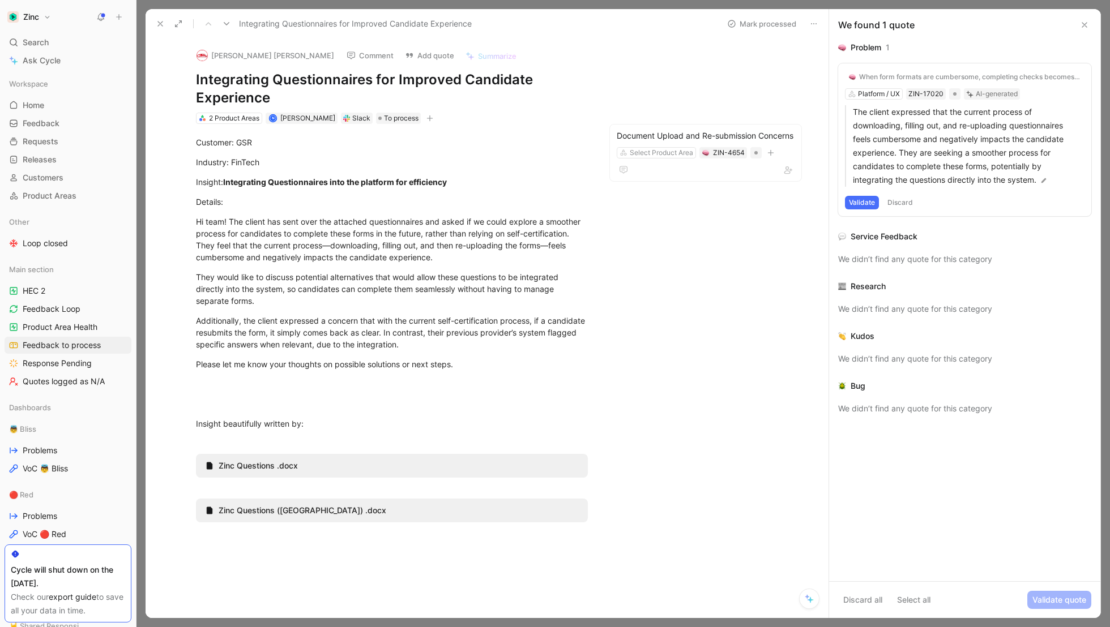
click at [867, 208] on div "When form formats are cumbersome, completing checks becomes time-consuming and …" at bounding box center [964, 139] width 253 height 153
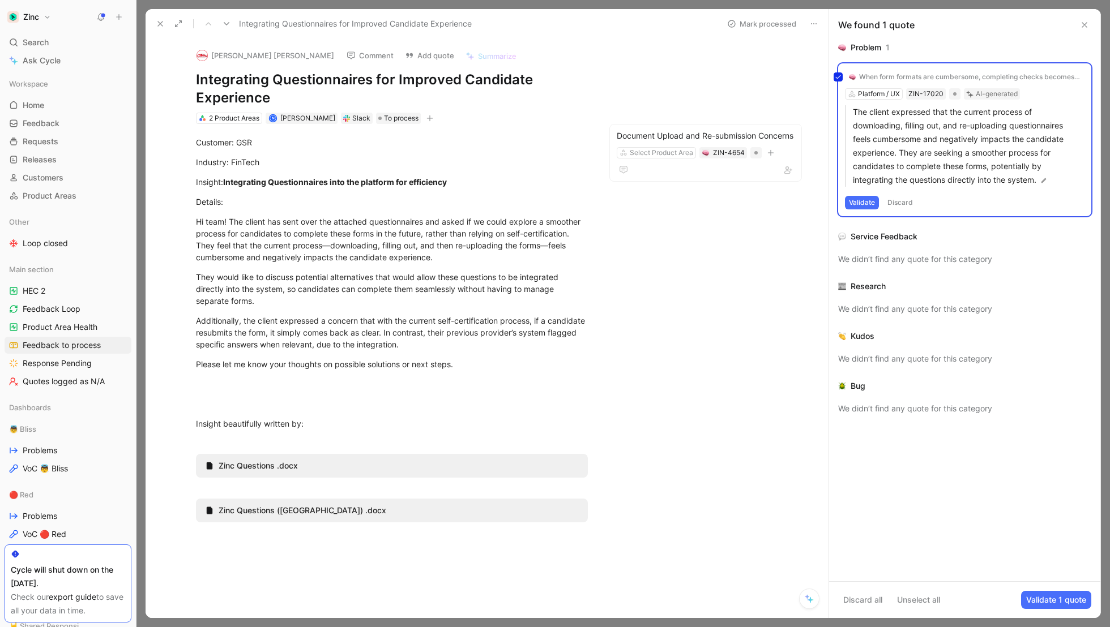
click at [864, 202] on div "When form formats are cumbersome, completing checks becomes time-consuming and …" at bounding box center [964, 139] width 253 height 153
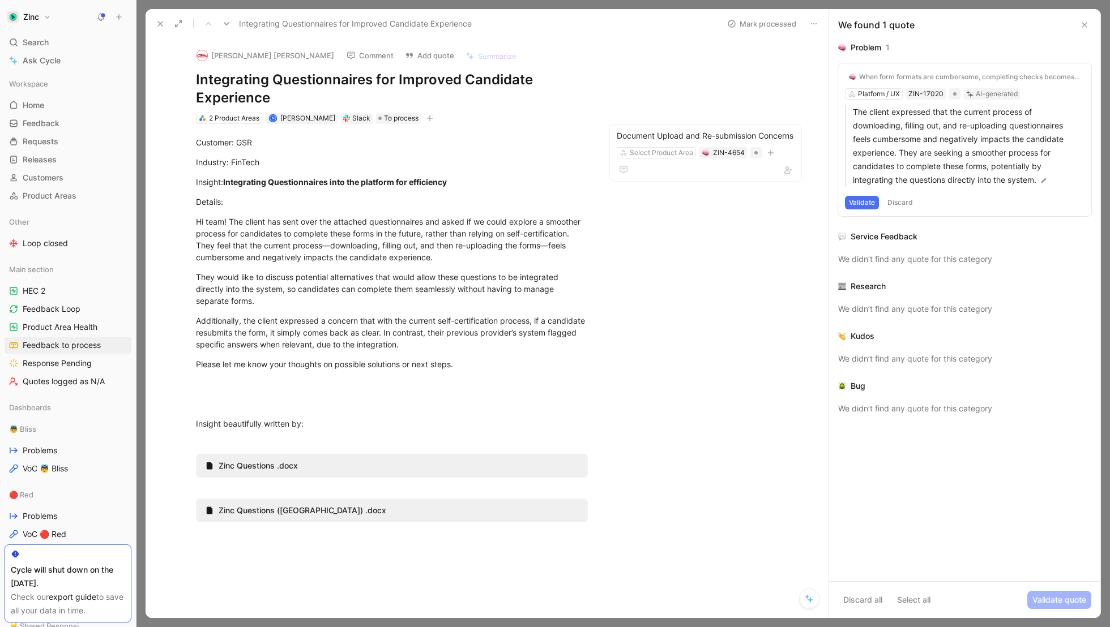
click at [864, 202] on button "Validate" at bounding box center [862, 203] width 34 height 14
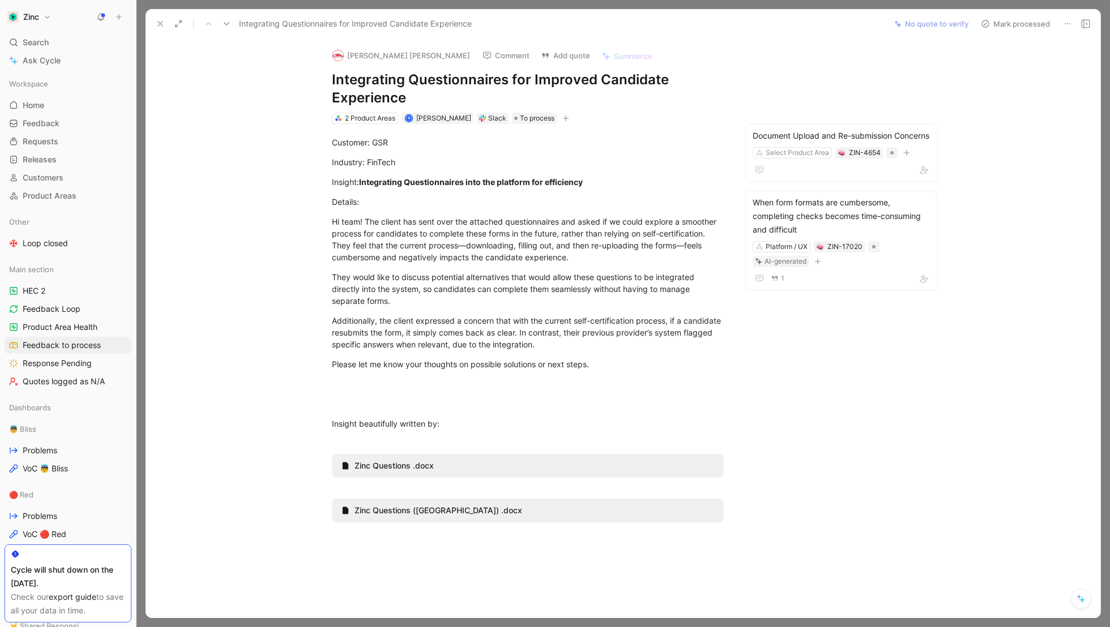
click at [1022, 25] on button "Mark processed" at bounding box center [1014, 24] width 79 height 16
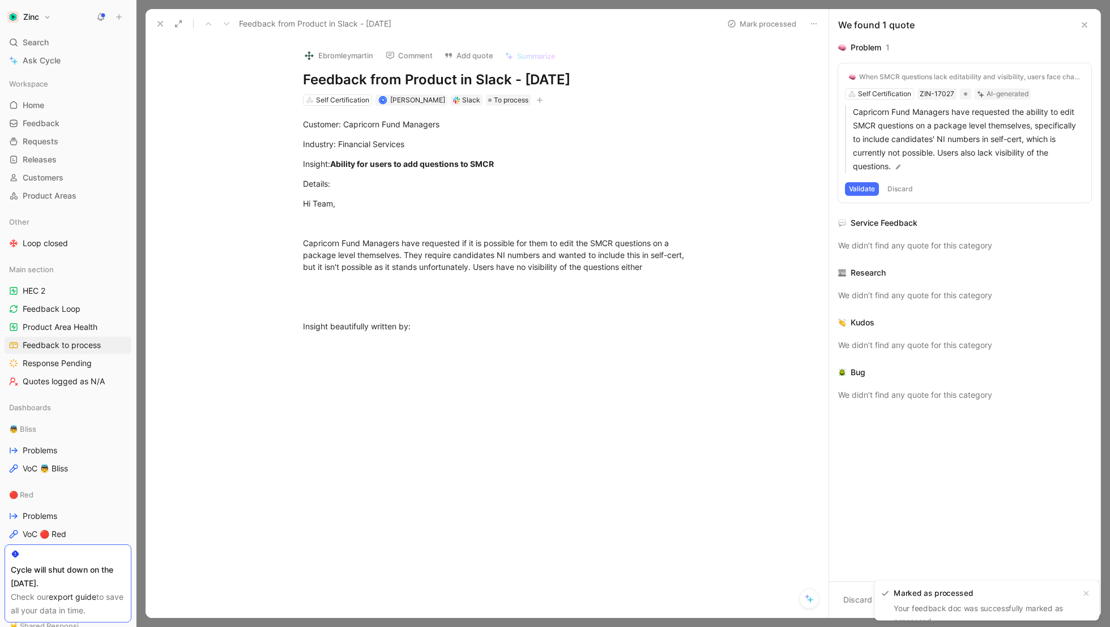
click at [871, 192] on button "Validate" at bounding box center [862, 189] width 34 height 14
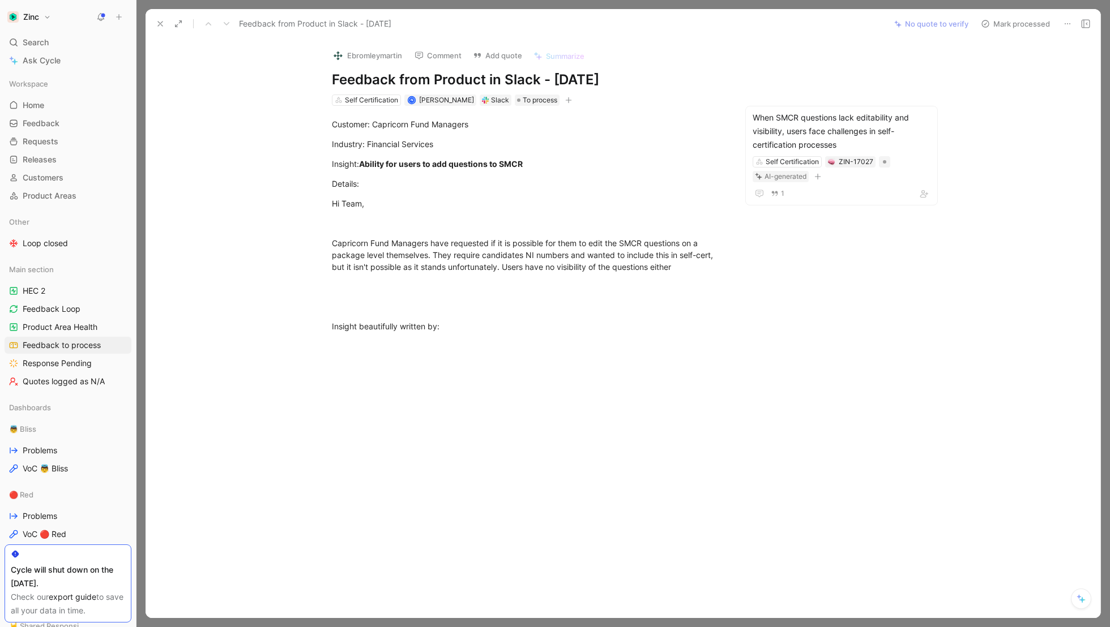
click at [1007, 19] on button "Mark processed" at bounding box center [1014, 24] width 79 height 16
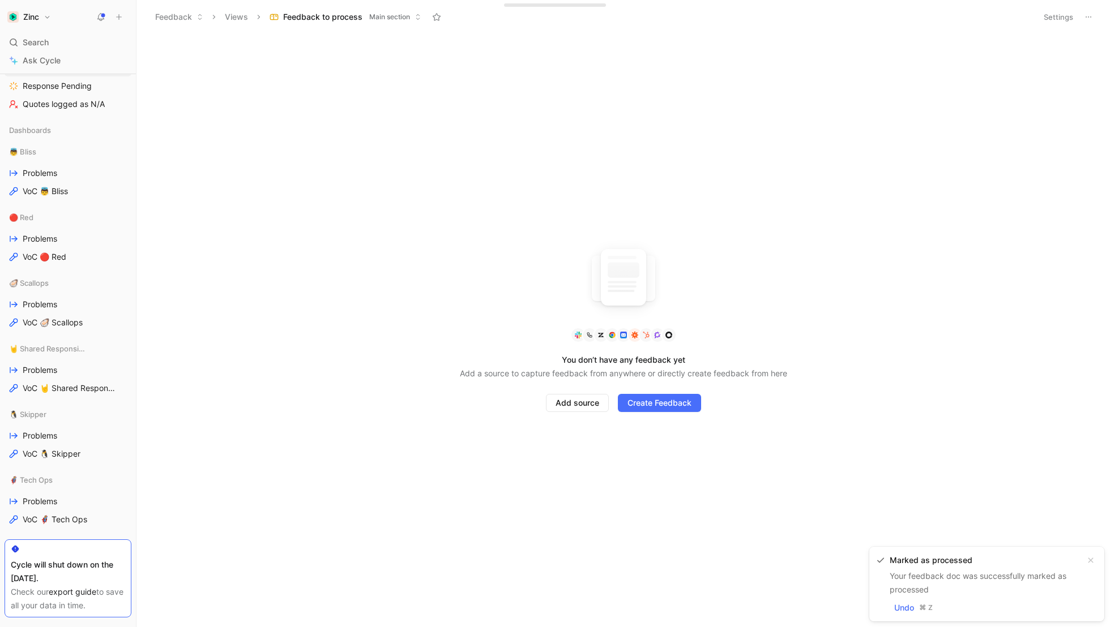
scroll to position [324, 0]
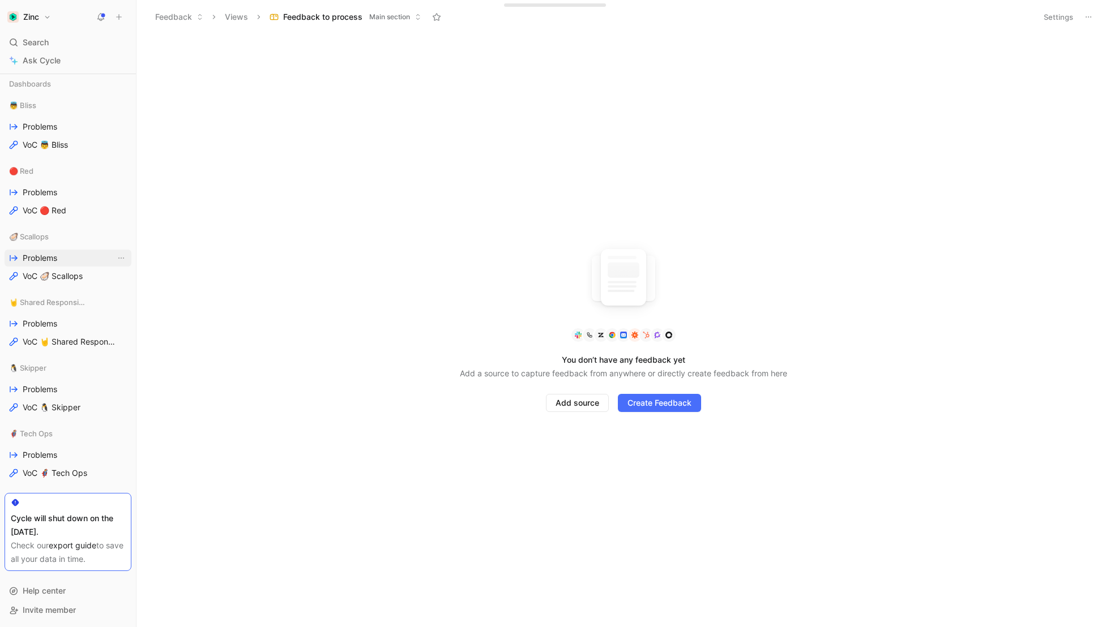
click at [37, 258] on span "Problems" at bounding box center [40, 257] width 35 height 11
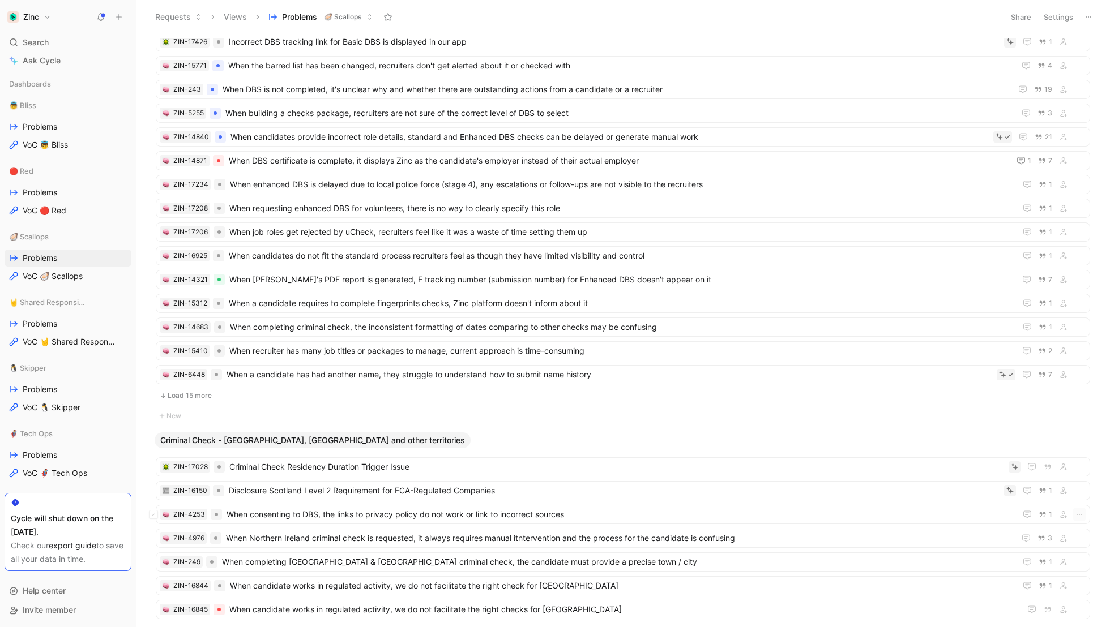
scroll to position [1309, 0]
